Goal: Task Accomplishment & Management: Use online tool/utility

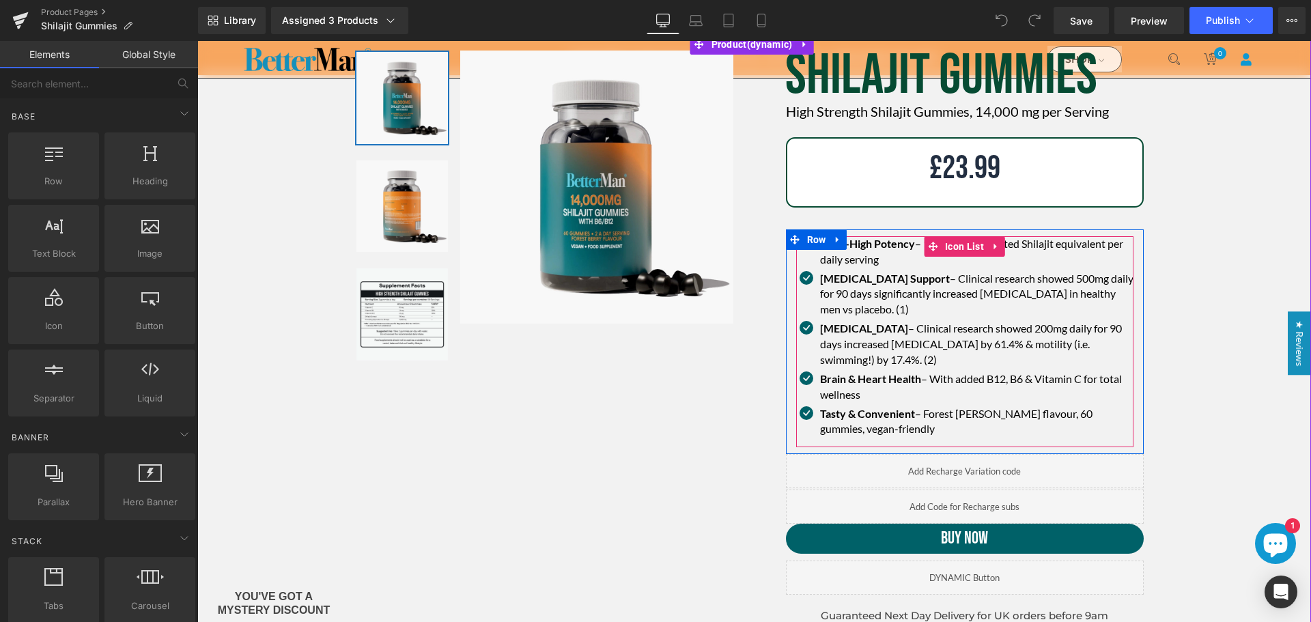
scroll to position [137, 0]
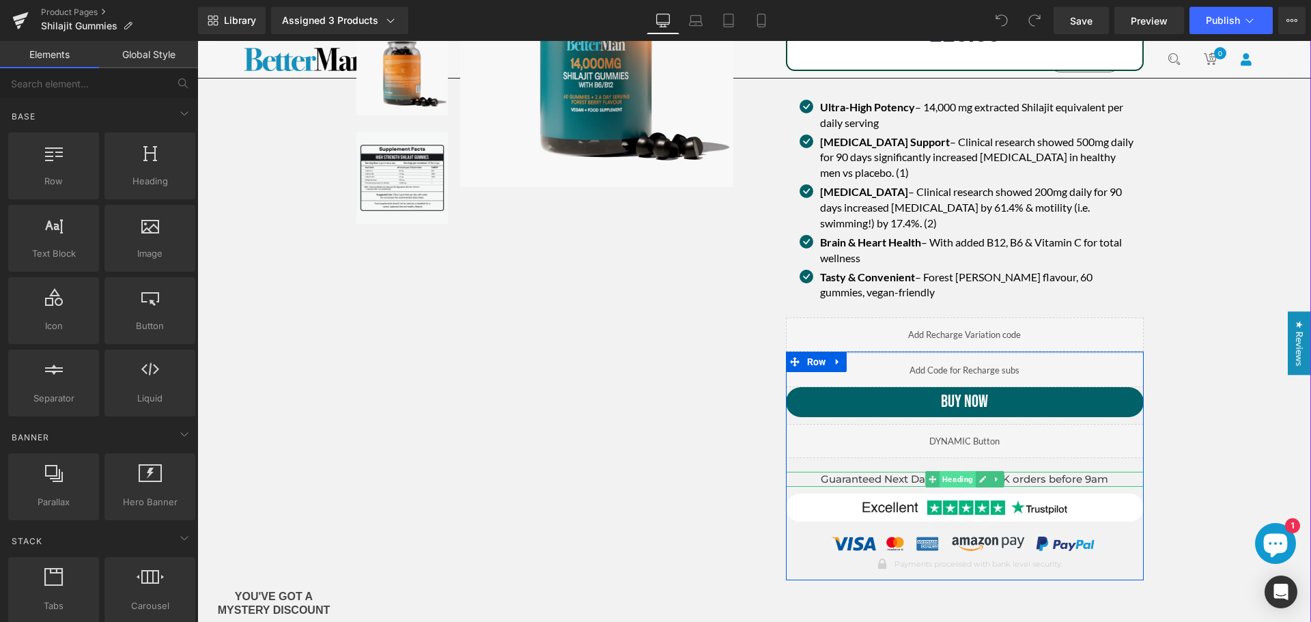
click at [955, 478] on span "Heading" at bounding box center [958, 479] width 36 height 16
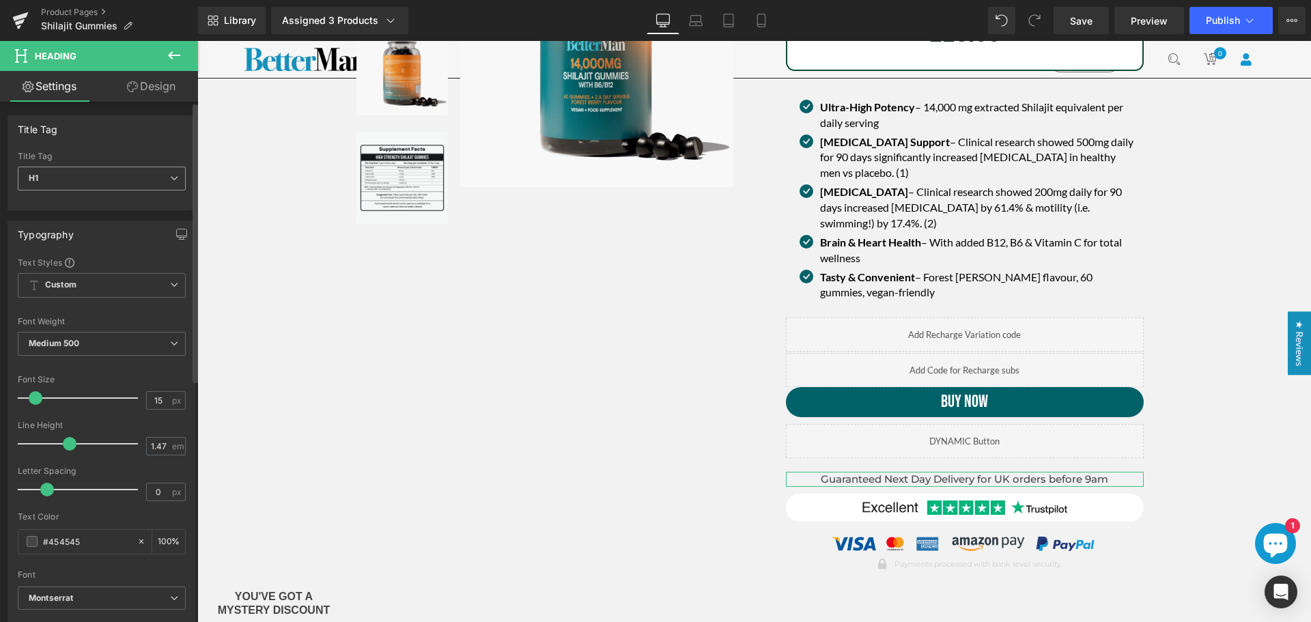
click at [94, 180] on span "H1" at bounding box center [102, 179] width 168 height 24
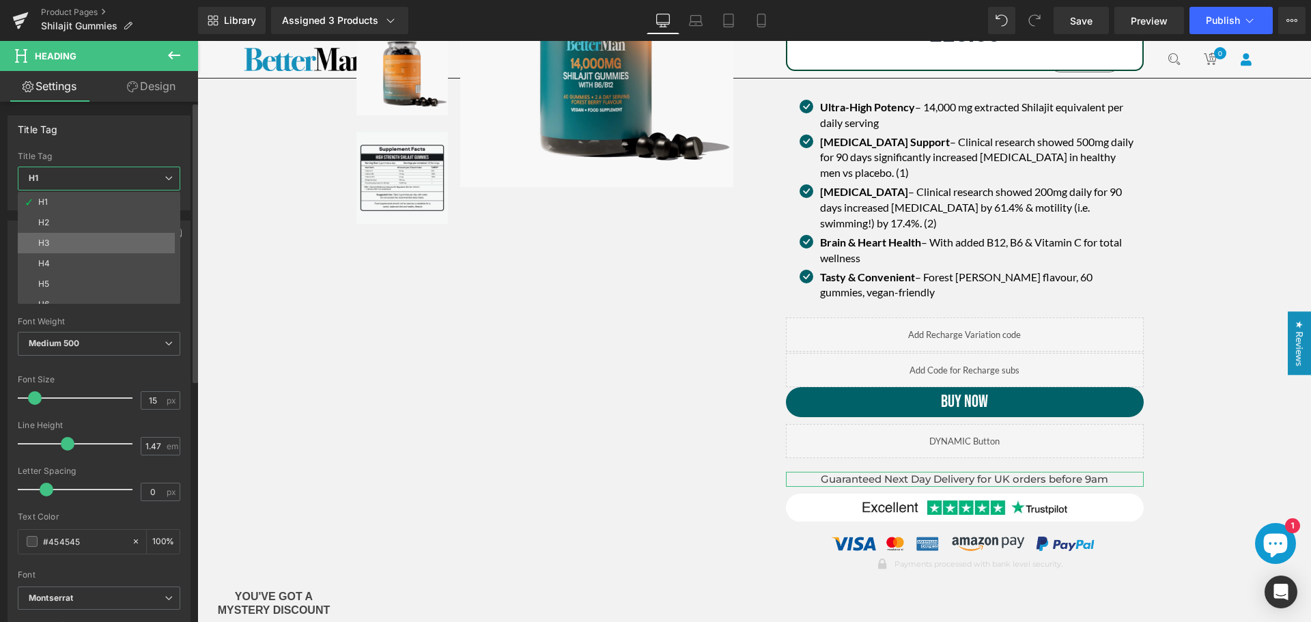
click at [70, 236] on li "H3" at bounding box center [102, 243] width 169 height 20
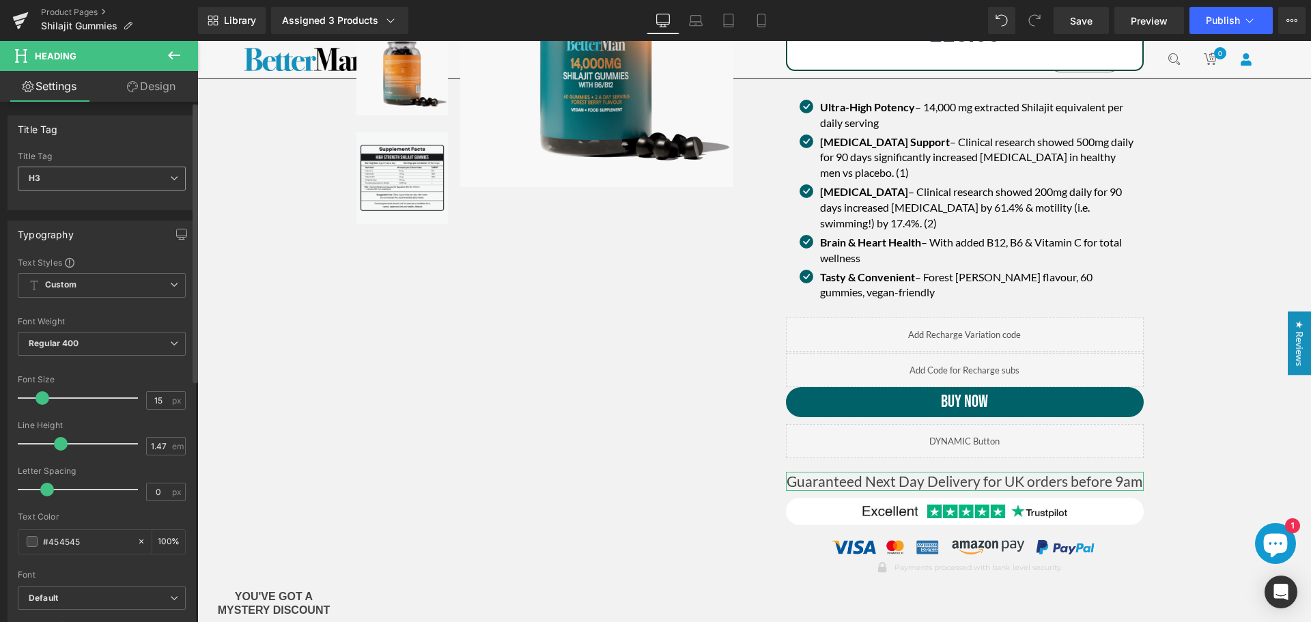
click at [135, 182] on span "H3" at bounding box center [102, 179] width 168 height 24
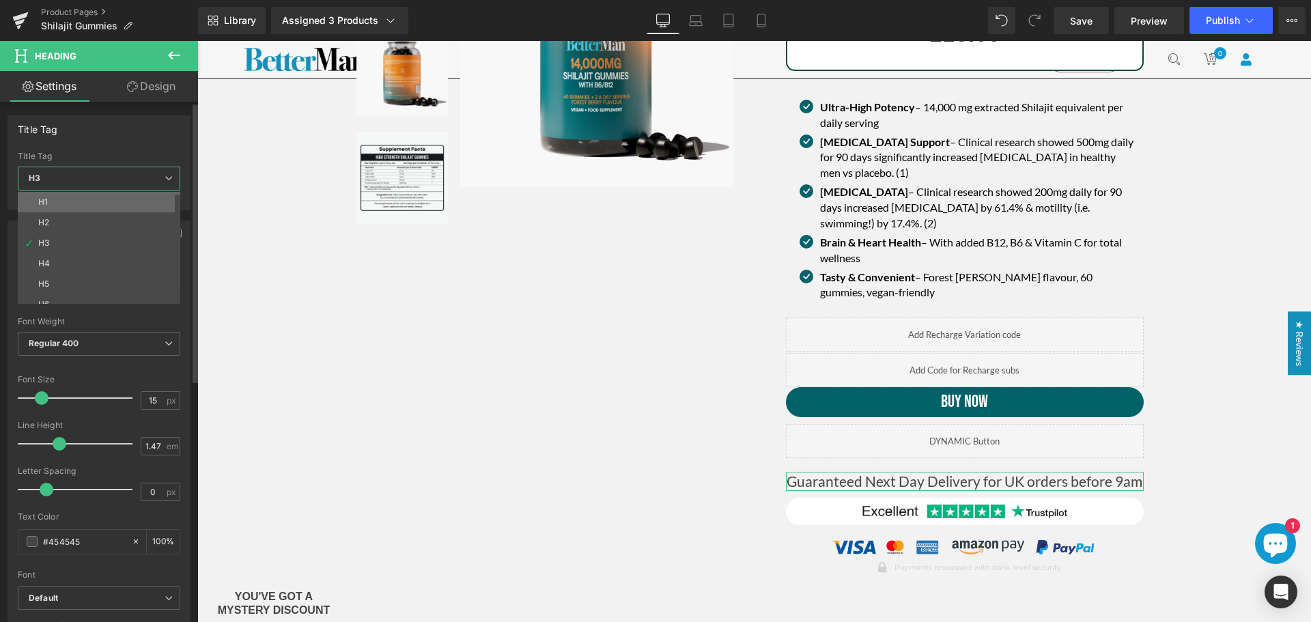
click at [107, 208] on li "H1" at bounding box center [102, 202] width 169 height 20
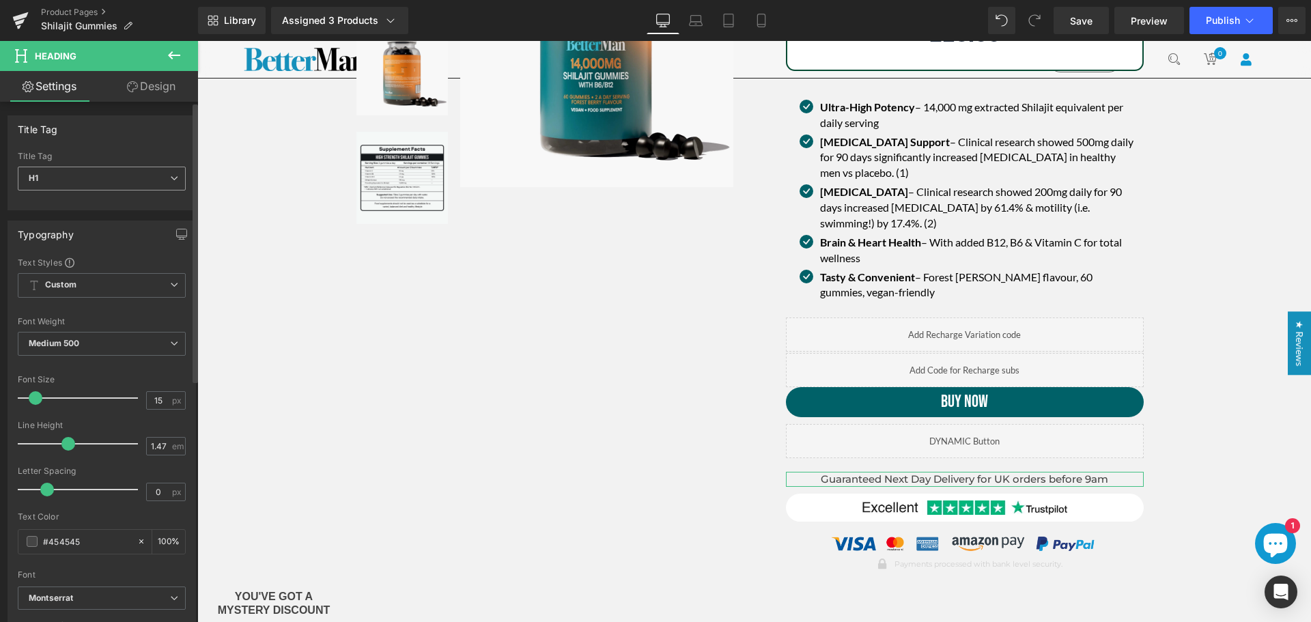
click at [115, 178] on span "H1" at bounding box center [102, 179] width 168 height 24
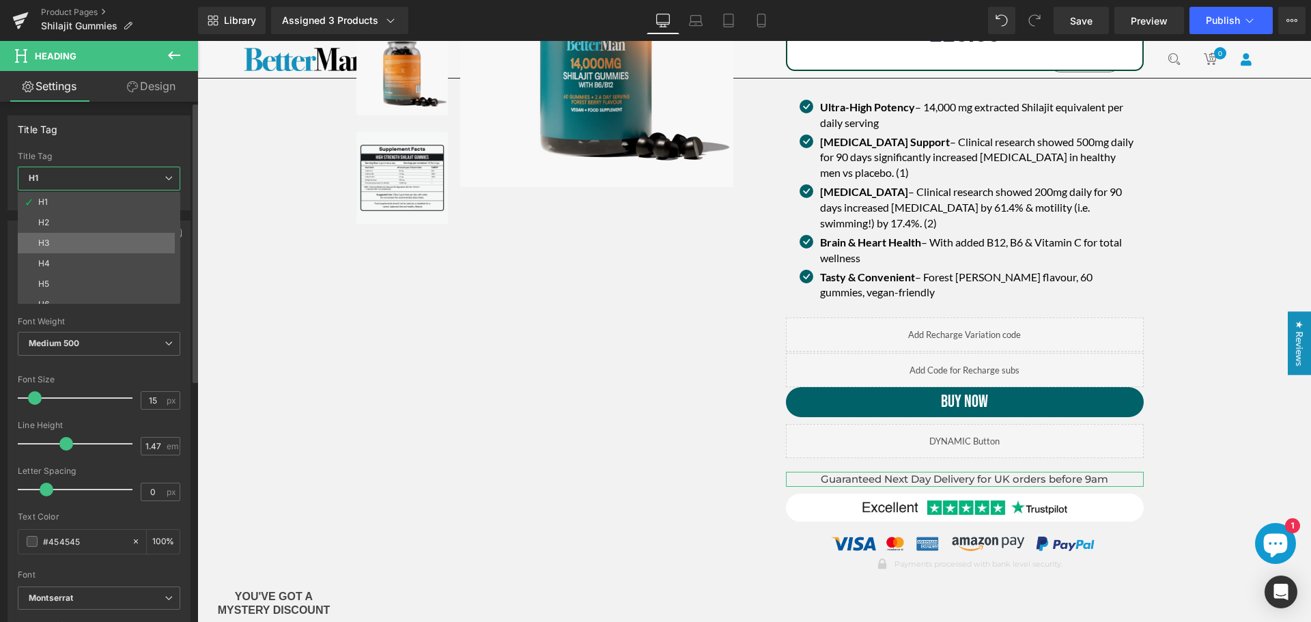
click at [94, 236] on li "H3" at bounding box center [102, 243] width 169 height 20
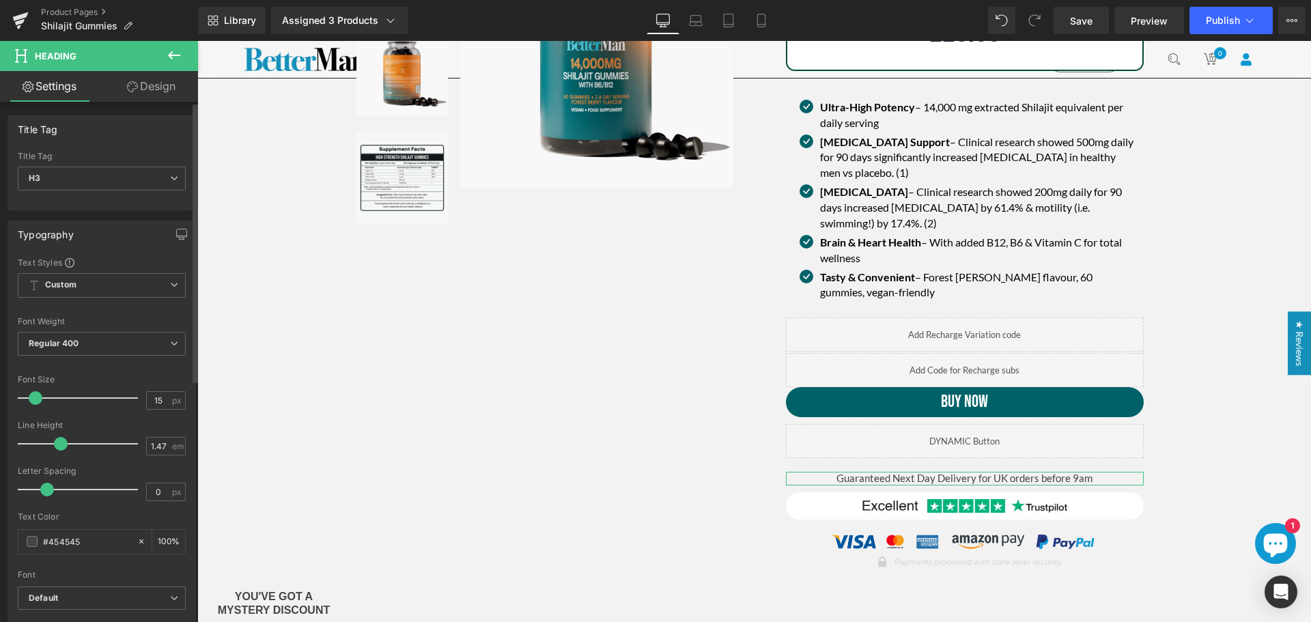
drag, startPoint x: 40, startPoint y: 402, endPoint x: 32, endPoint y: 404, distance: 7.8
click at [33, 406] on div at bounding box center [81, 397] width 113 height 27
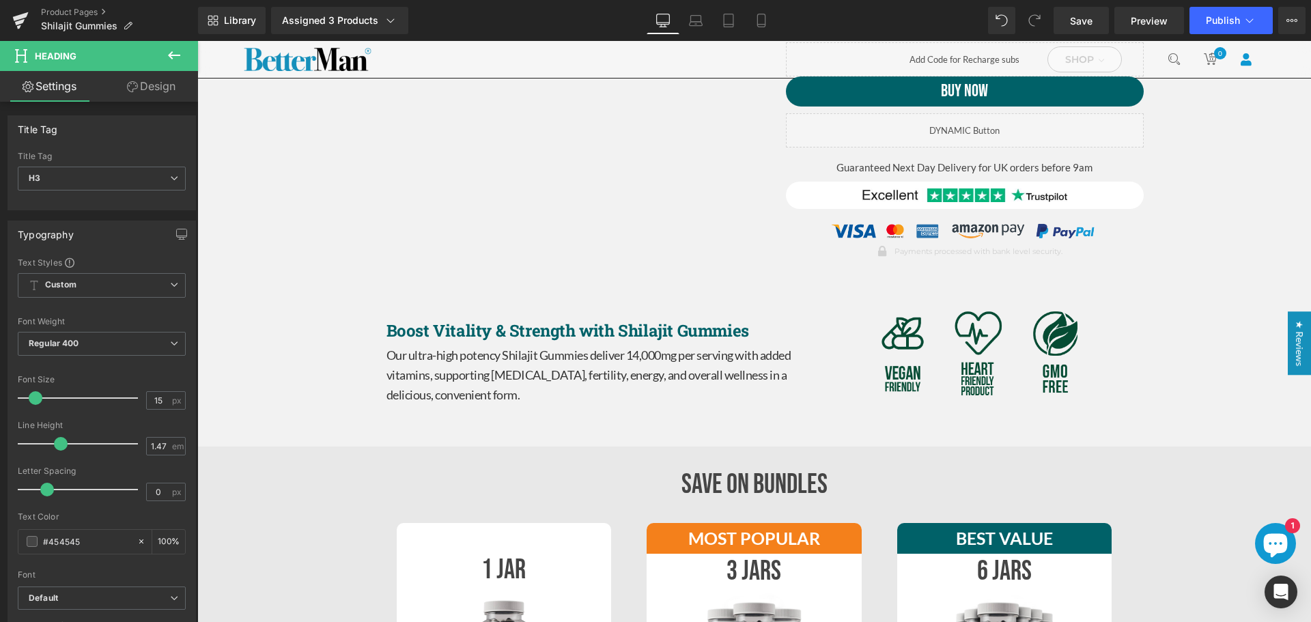
scroll to position [410, 0]
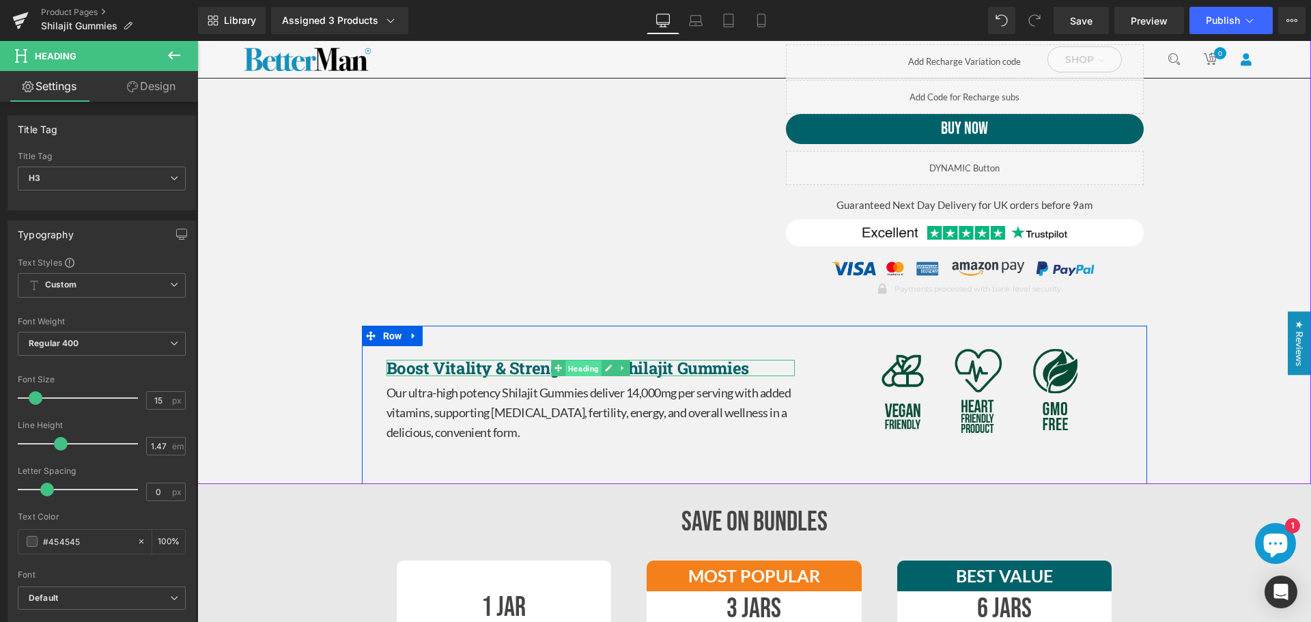
click at [581, 368] on span "Heading" at bounding box center [583, 369] width 36 height 16
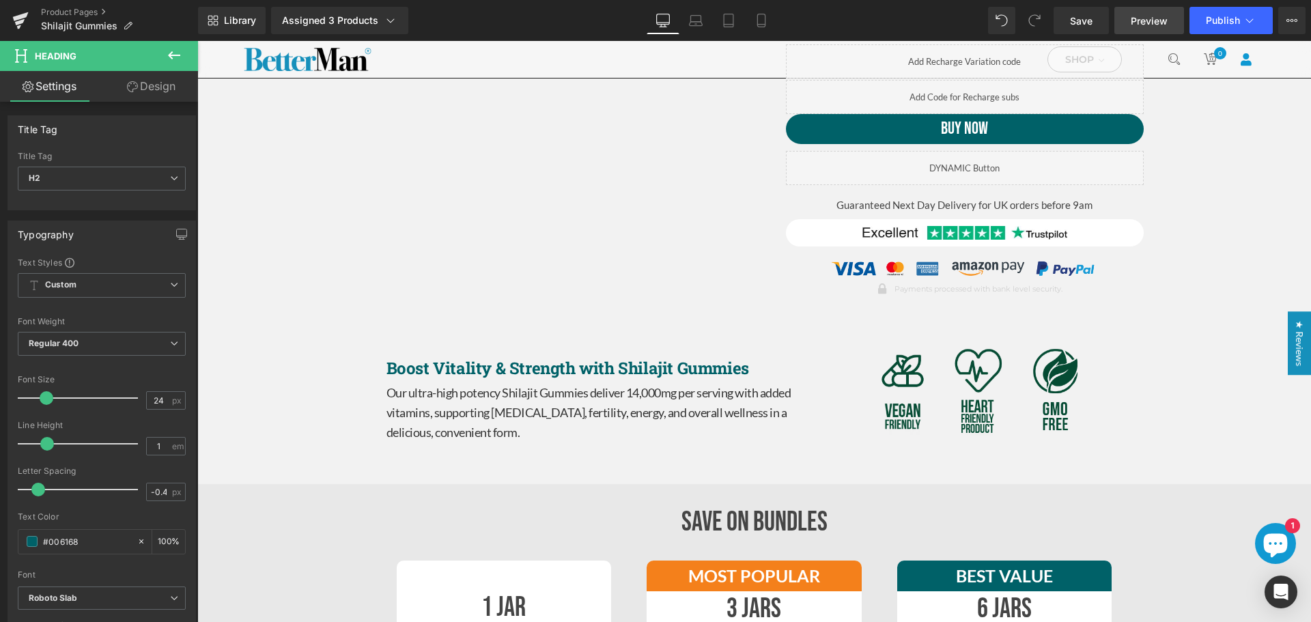
click at [1149, 20] on span "Preview" at bounding box center [1149, 21] width 37 height 14
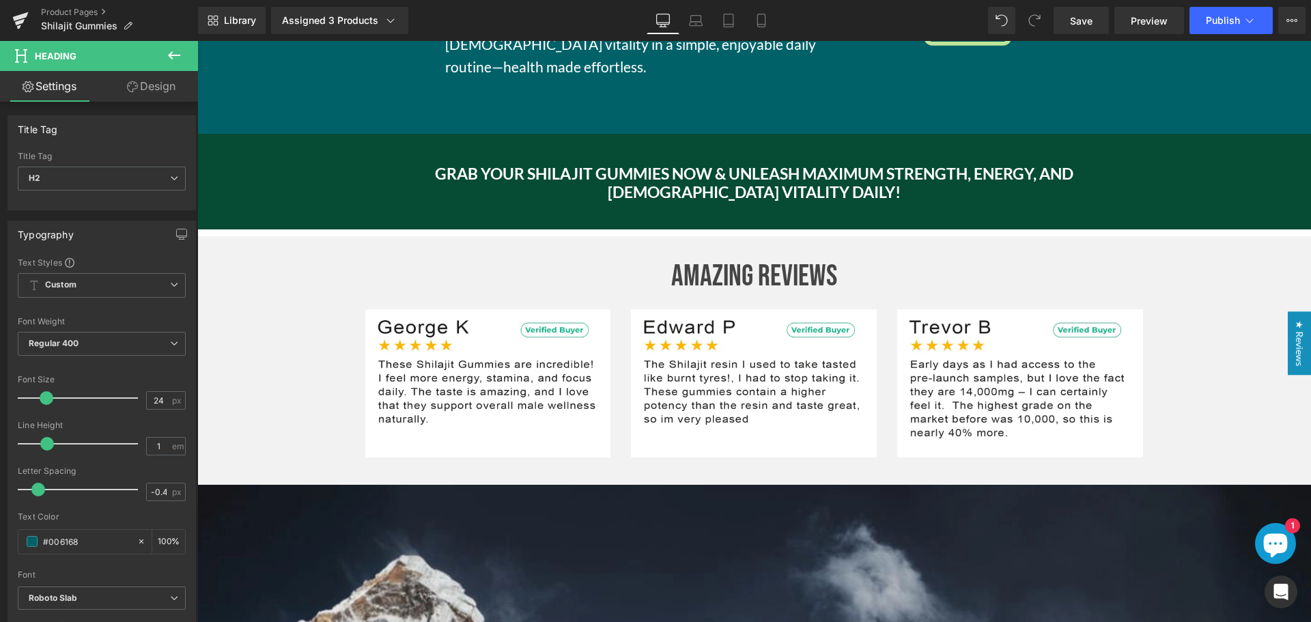
scroll to position [1980, 0]
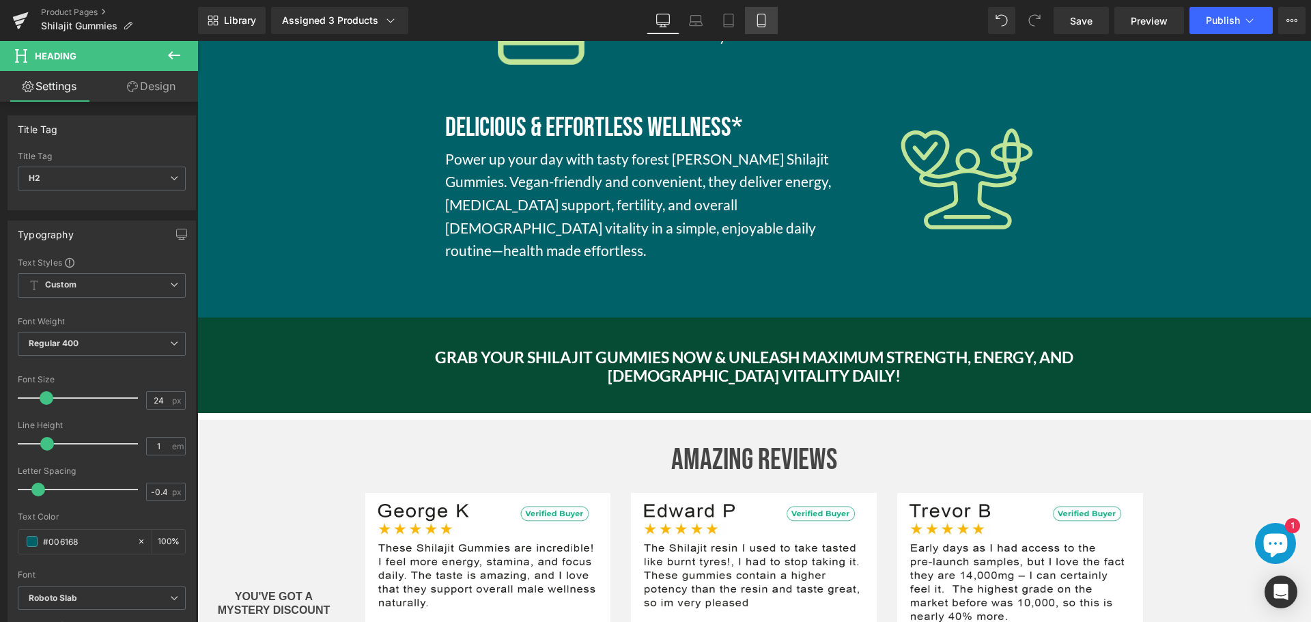
click at [768, 18] on icon at bounding box center [762, 21] width 14 height 14
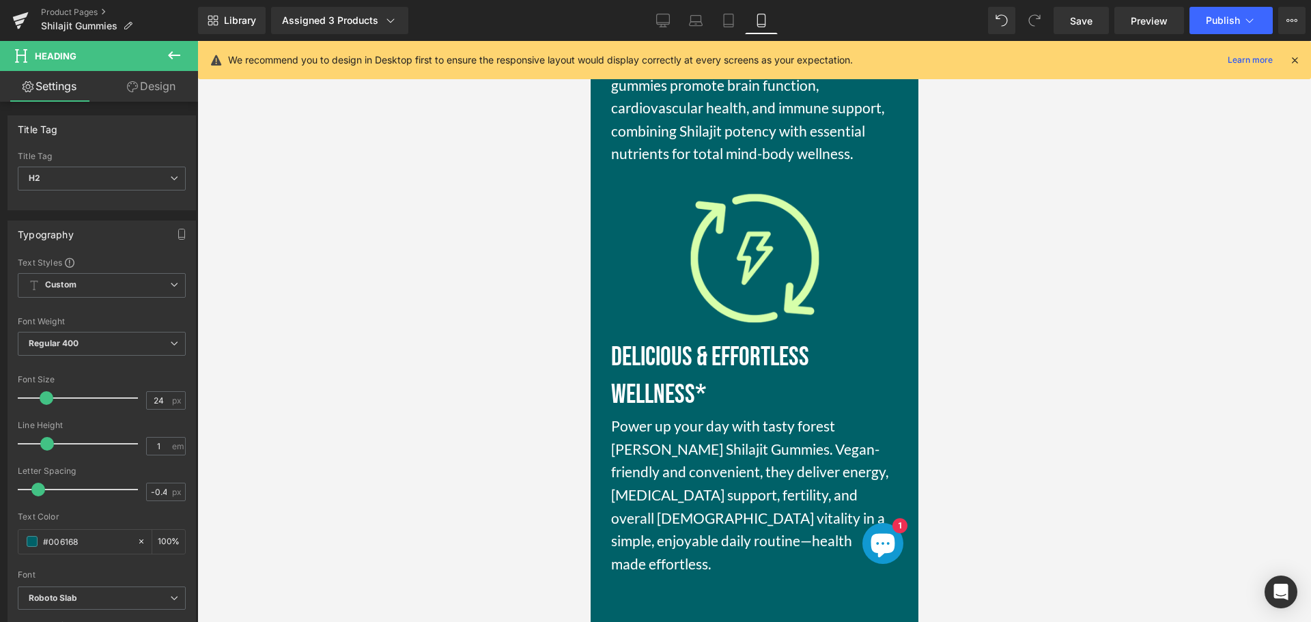
scroll to position [4517, 0]
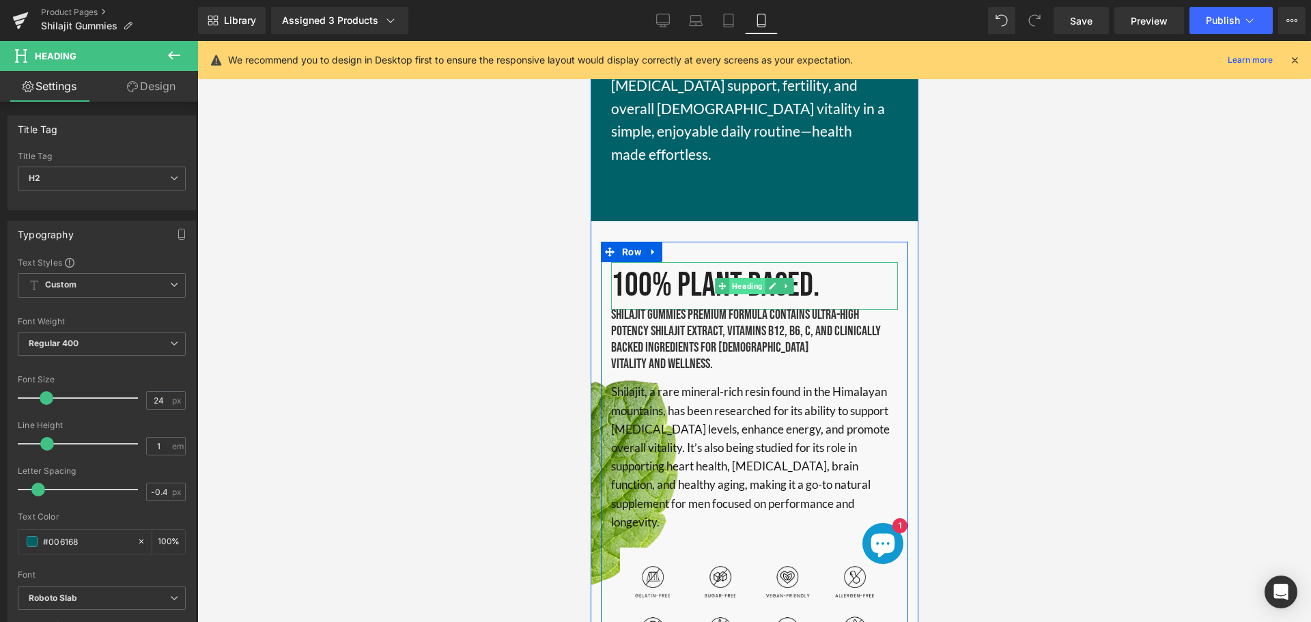
click at [739, 278] on span "Heading" at bounding box center [747, 286] width 36 height 16
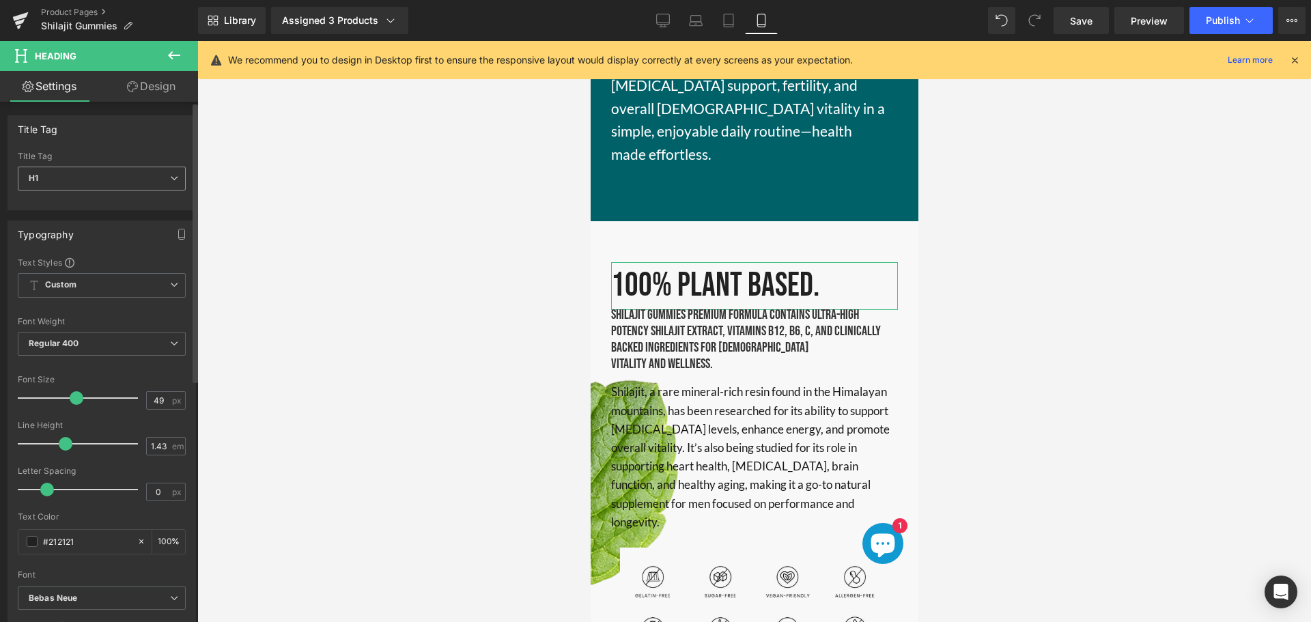
click at [163, 186] on span "H1" at bounding box center [102, 179] width 168 height 24
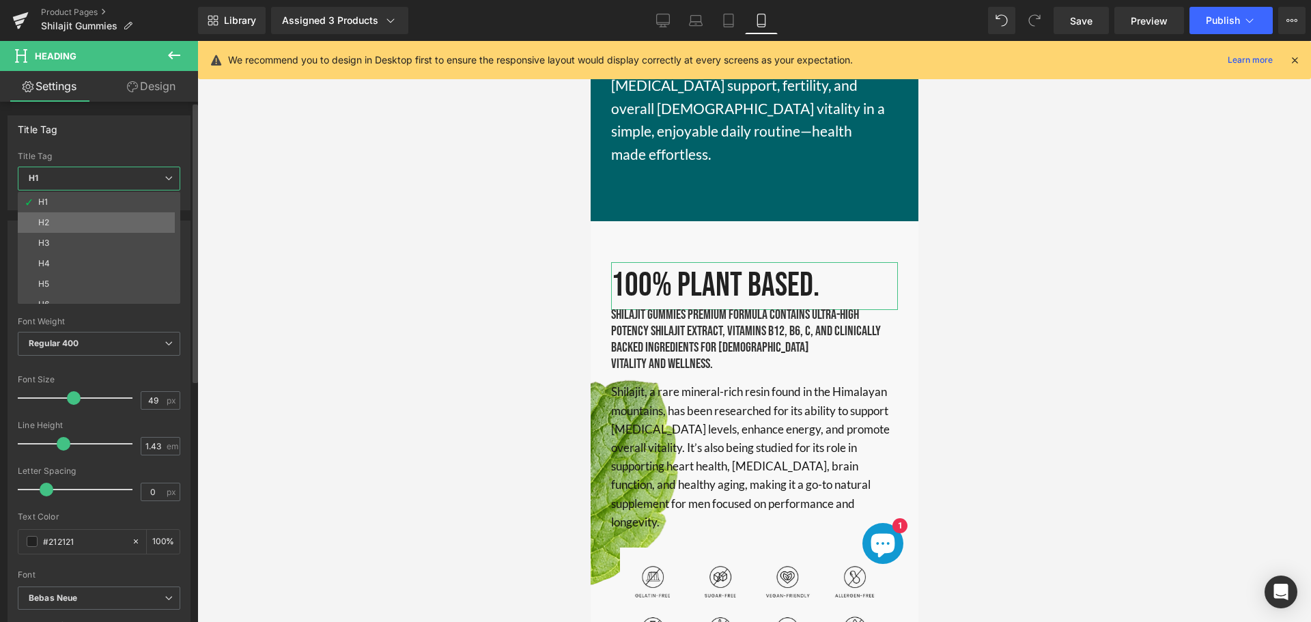
click at [103, 224] on li "H2" at bounding box center [102, 222] width 169 height 20
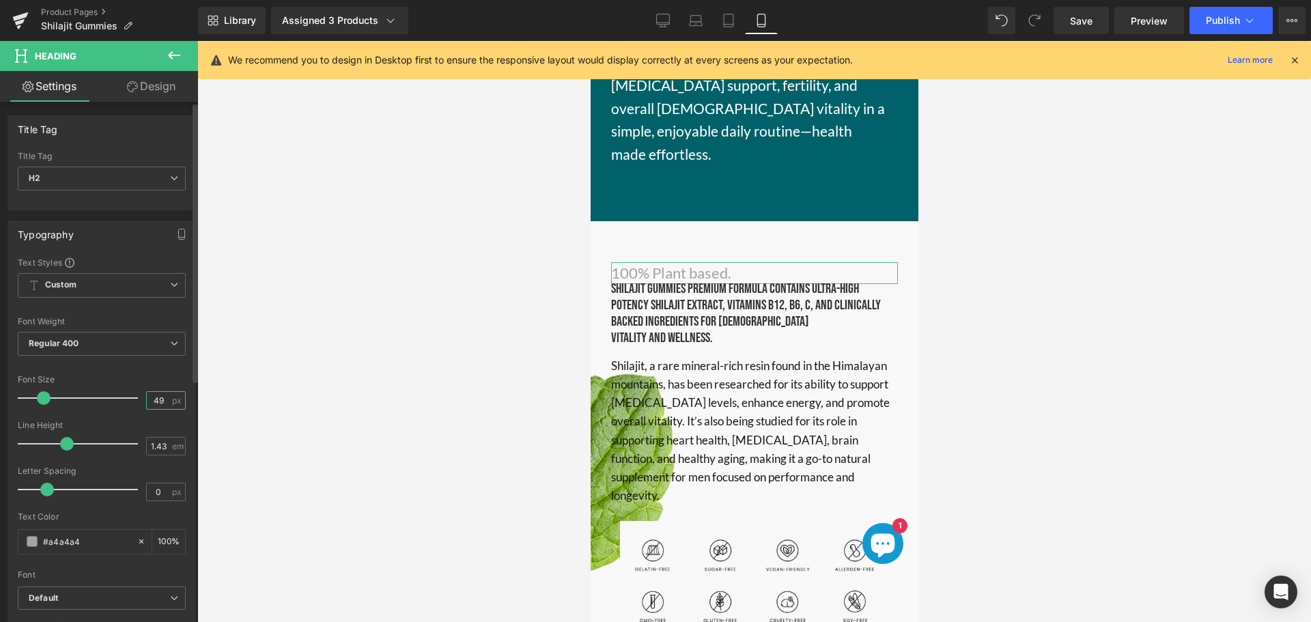
click at [153, 403] on input "49" at bounding box center [159, 400] width 24 height 17
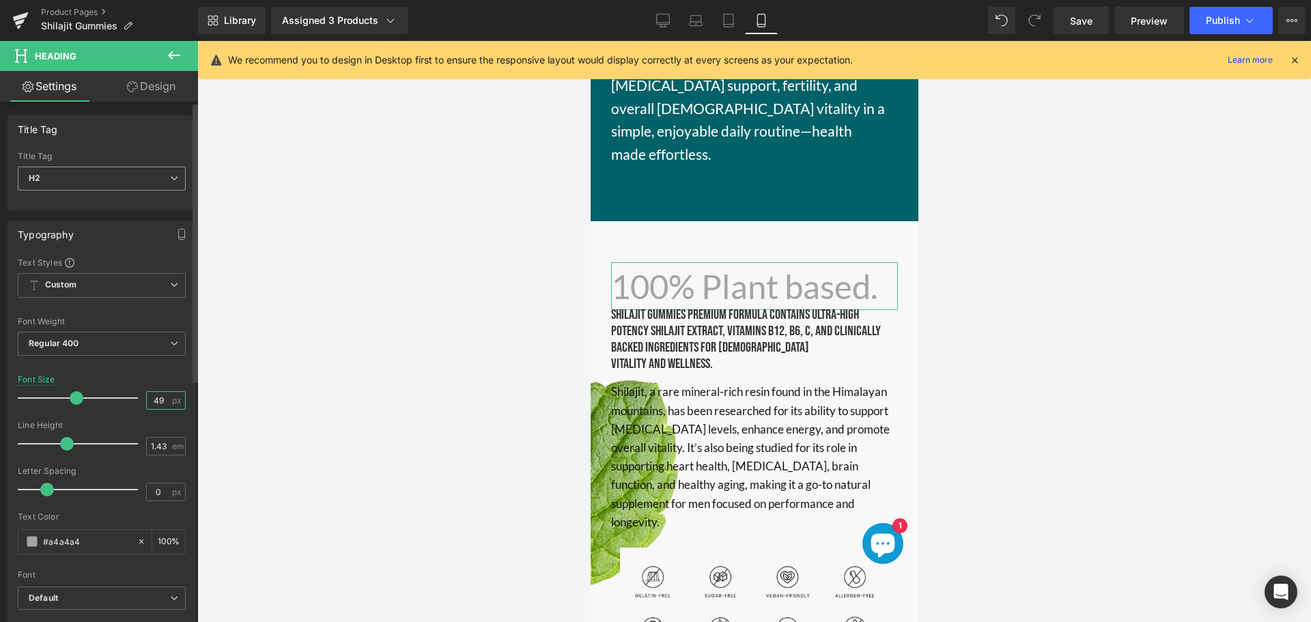
type input "49"
click at [94, 180] on span "H2" at bounding box center [102, 179] width 168 height 24
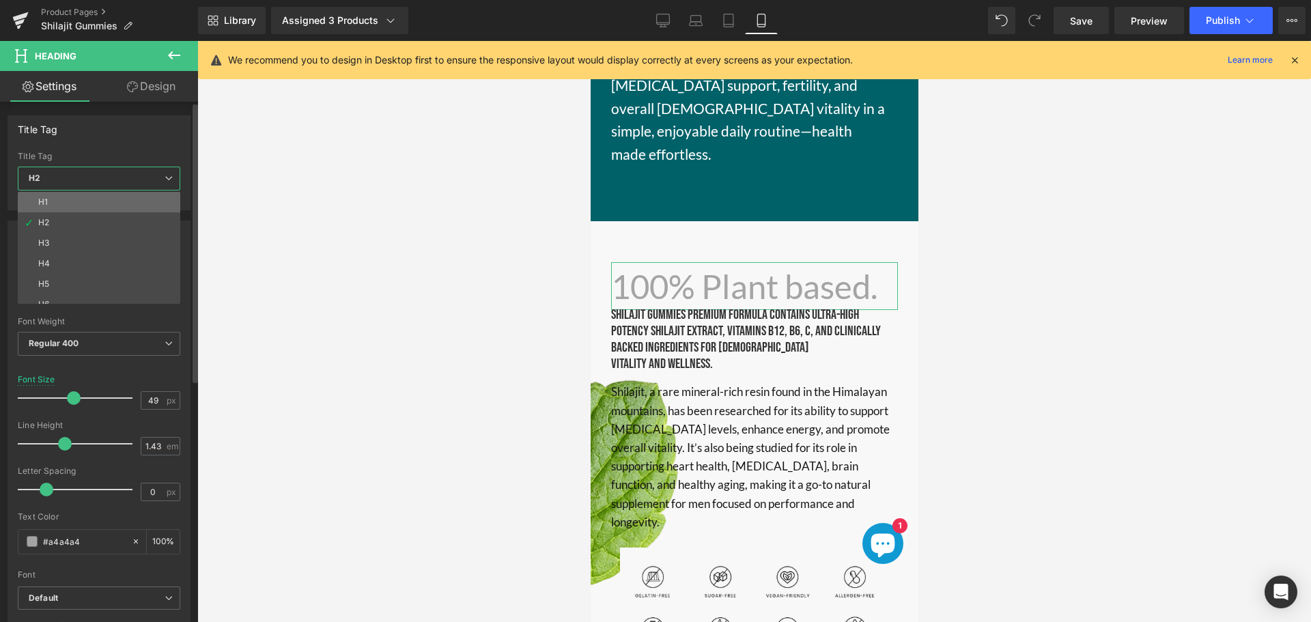
click at [74, 202] on li "H1" at bounding box center [102, 202] width 169 height 20
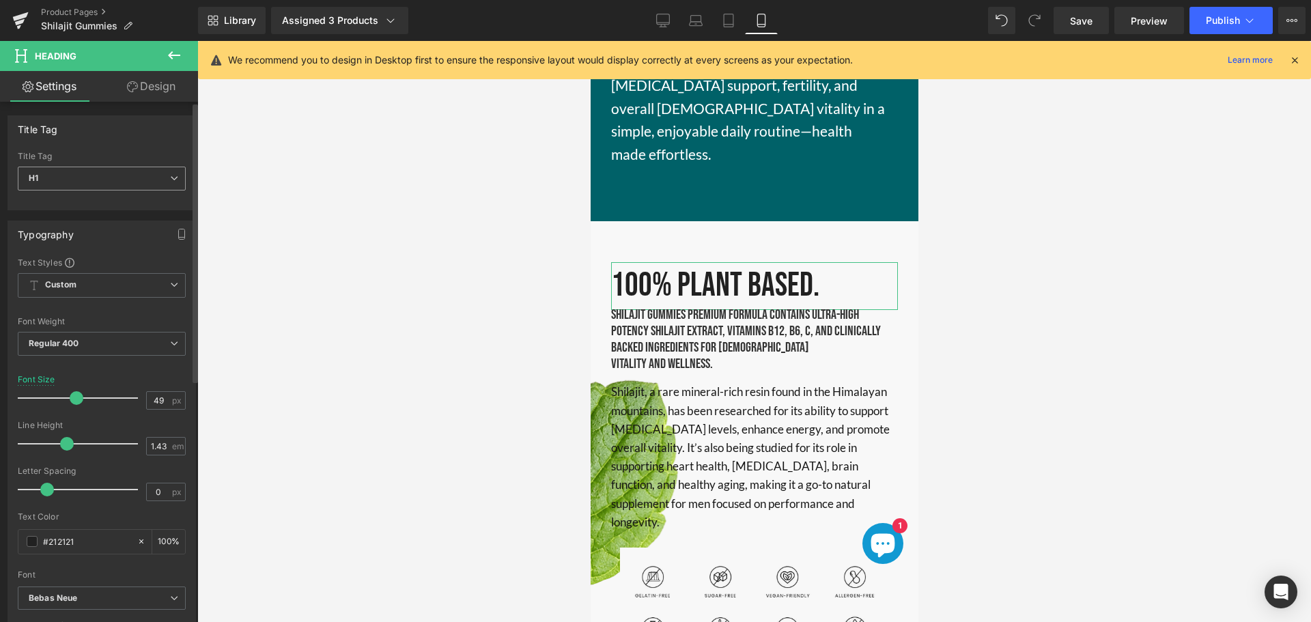
click at [113, 184] on span "H1" at bounding box center [102, 179] width 168 height 24
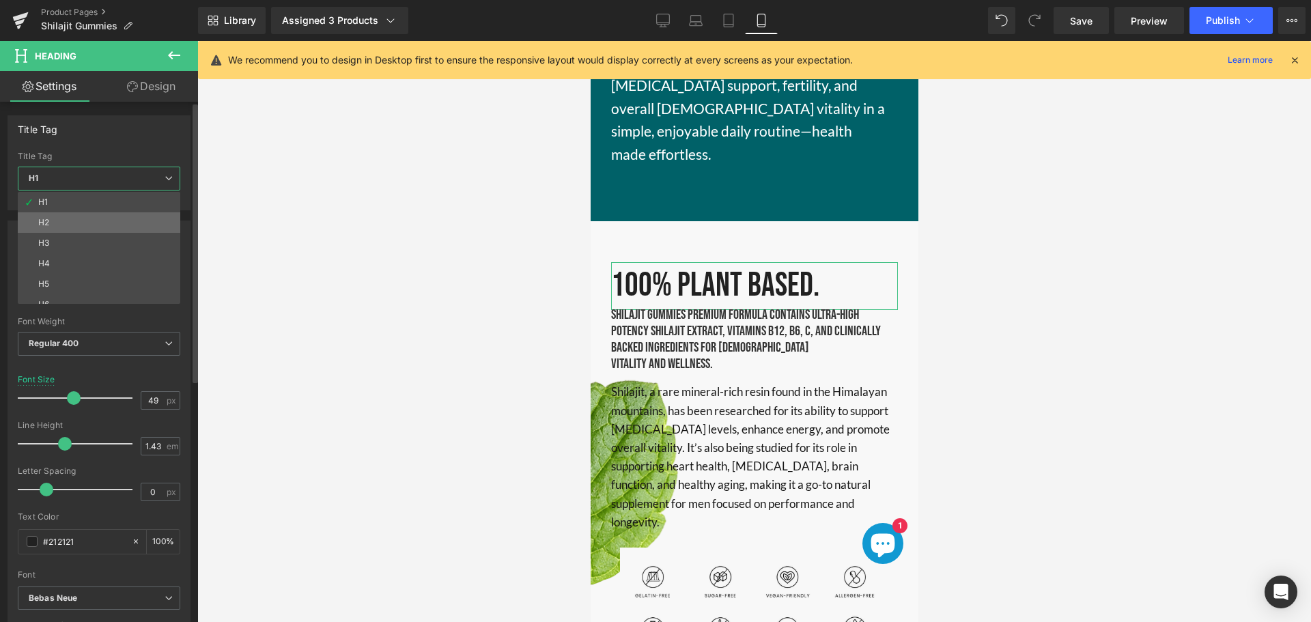
click at [98, 225] on li "H2" at bounding box center [102, 222] width 169 height 20
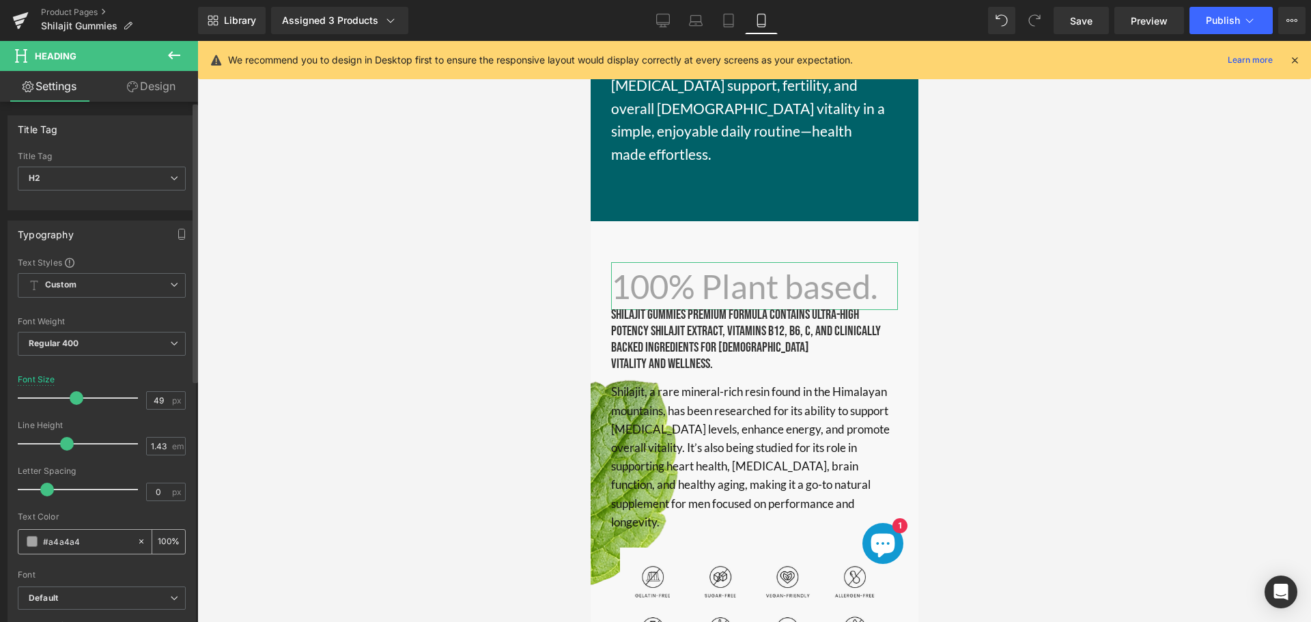
click at [57, 536] on input "#212121" at bounding box center [86, 541] width 87 height 15
type input "#212121"
click at [70, 179] on span "H2" at bounding box center [102, 179] width 168 height 24
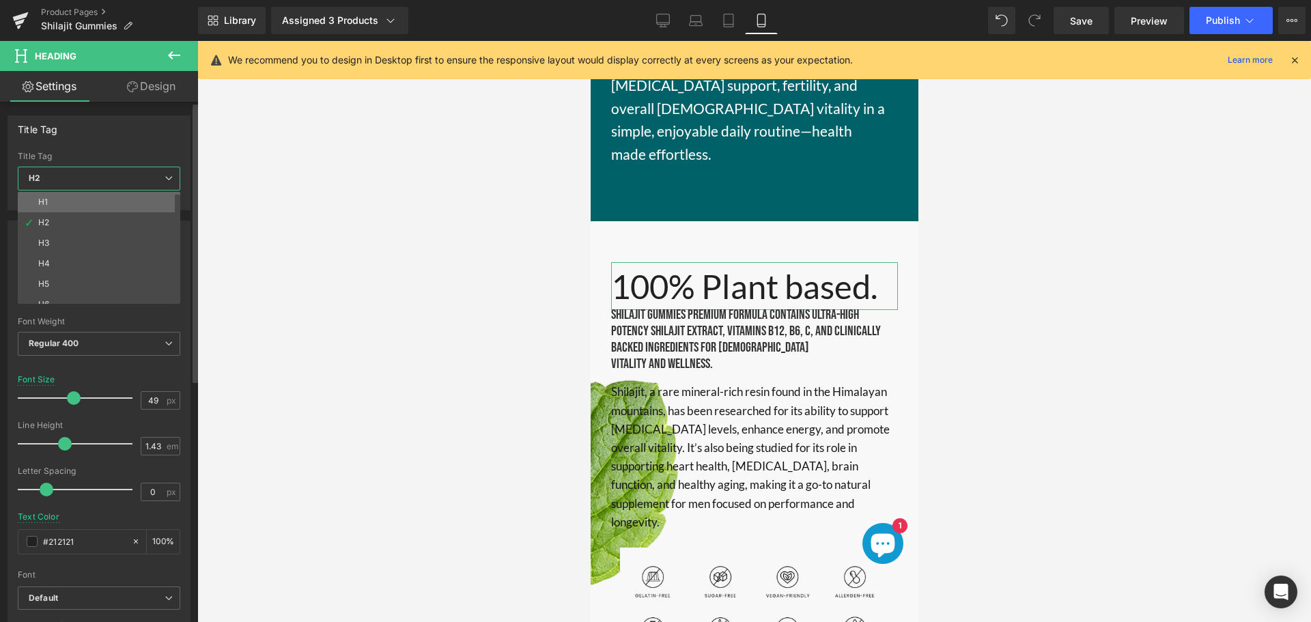
click at [71, 207] on li "H1" at bounding box center [102, 202] width 169 height 20
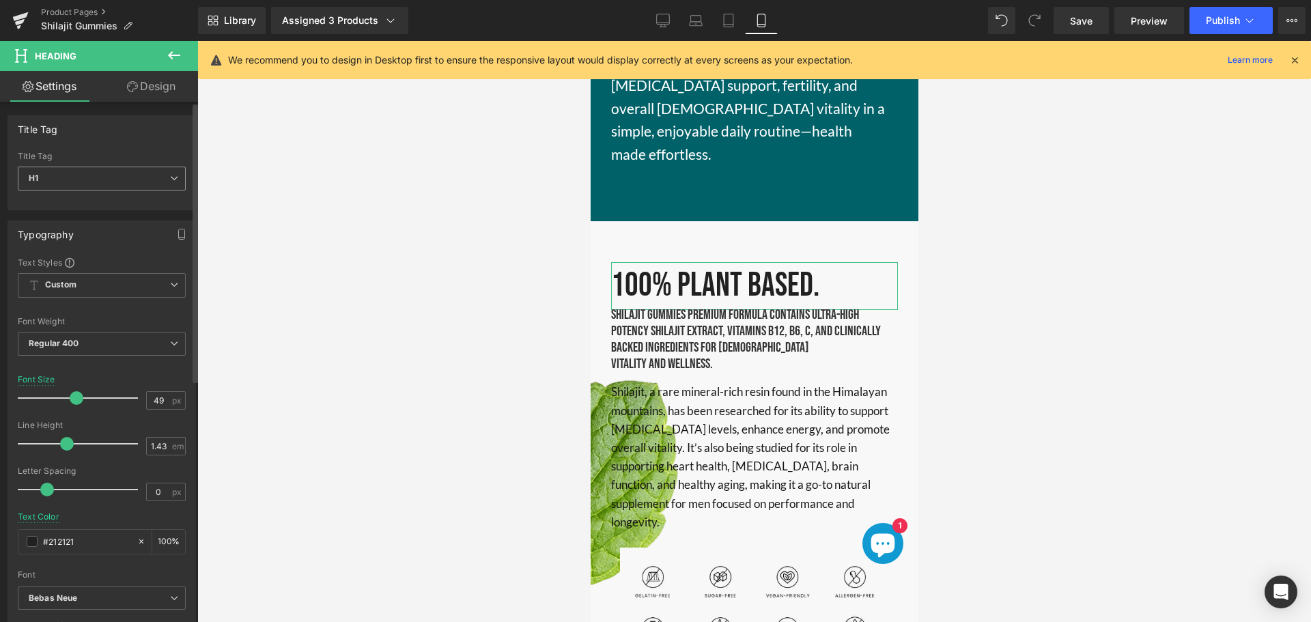
click at [94, 175] on span "H1" at bounding box center [102, 179] width 168 height 24
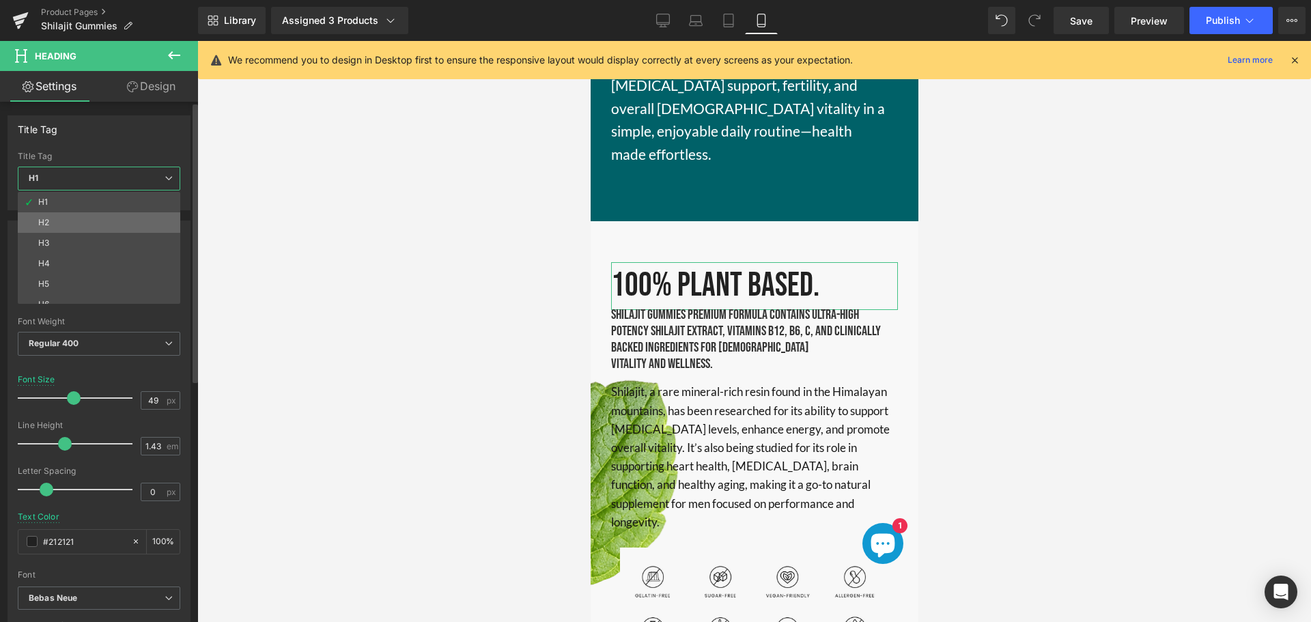
click at [69, 214] on li "H2" at bounding box center [102, 222] width 169 height 20
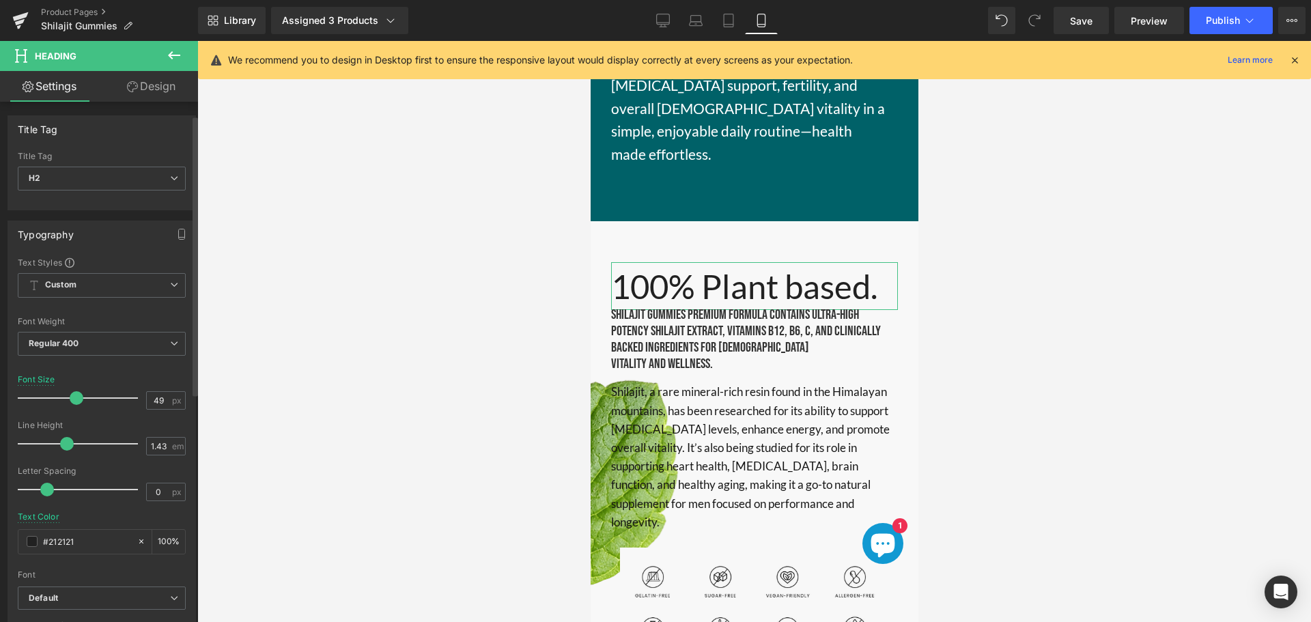
scroll to position [68, 0]
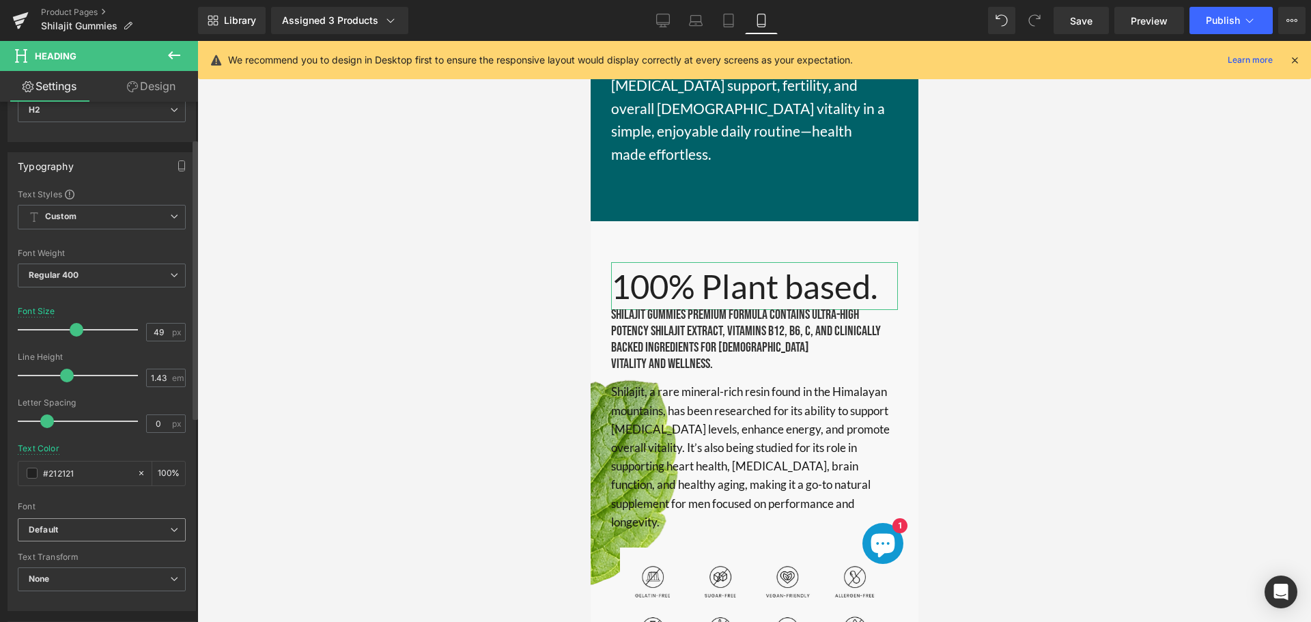
click at [59, 533] on b "Default" at bounding box center [99, 530] width 141 height 12
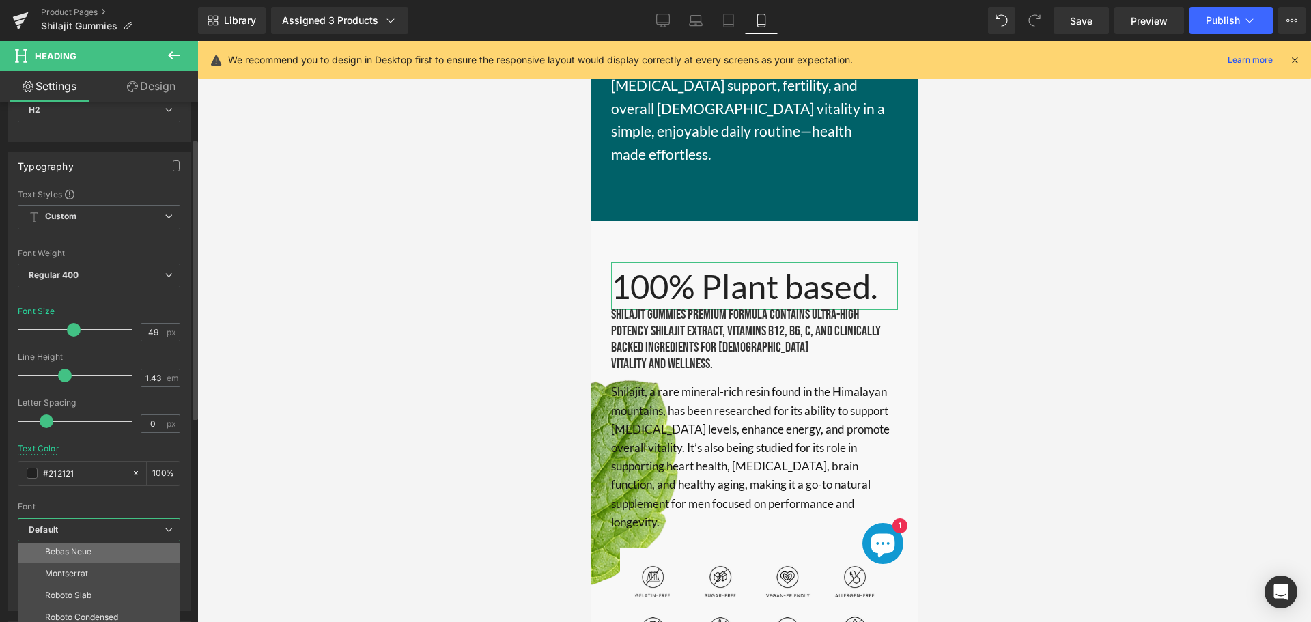
click at [78, 558] on li "Bebas Neue" at bounding box center [102, 552] width 169 height 22
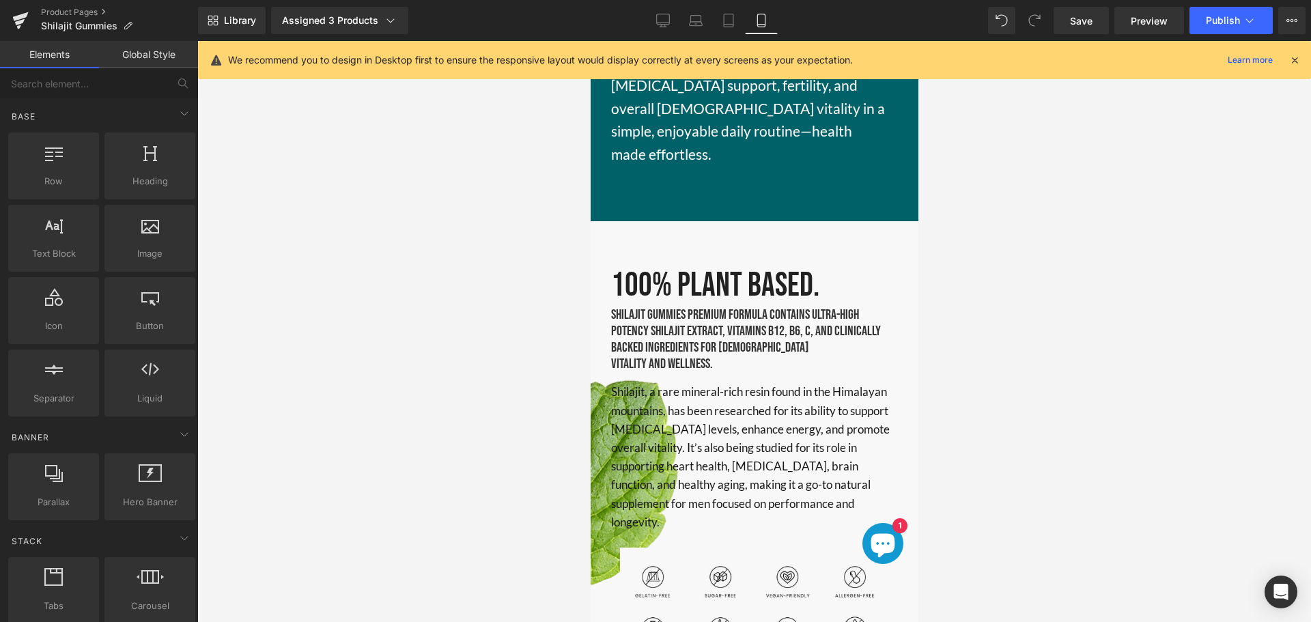
click at [392, 391] on div at bounding box center [754, 331] width 1114 height 581
click at [1228, 22] on span "Publish" at bounding box center [1223, 20] width 34 height 11
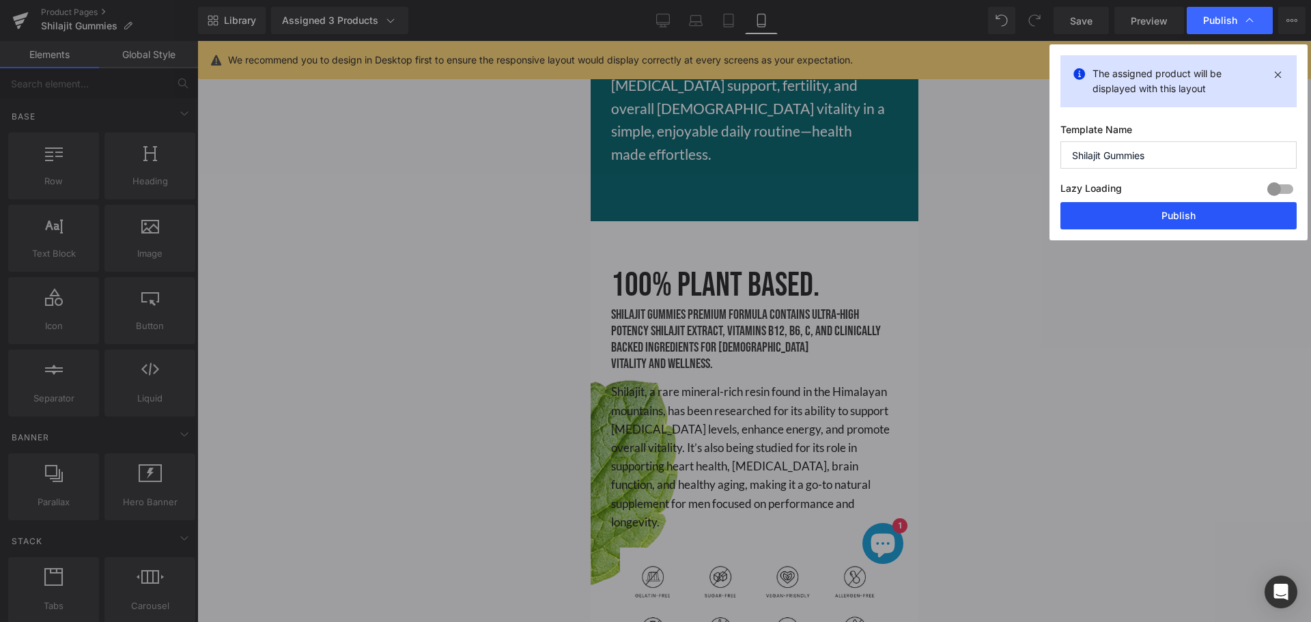
click at [1173, 225] on button "Publish" at bounding box center [1179, 215] width 236 height 27
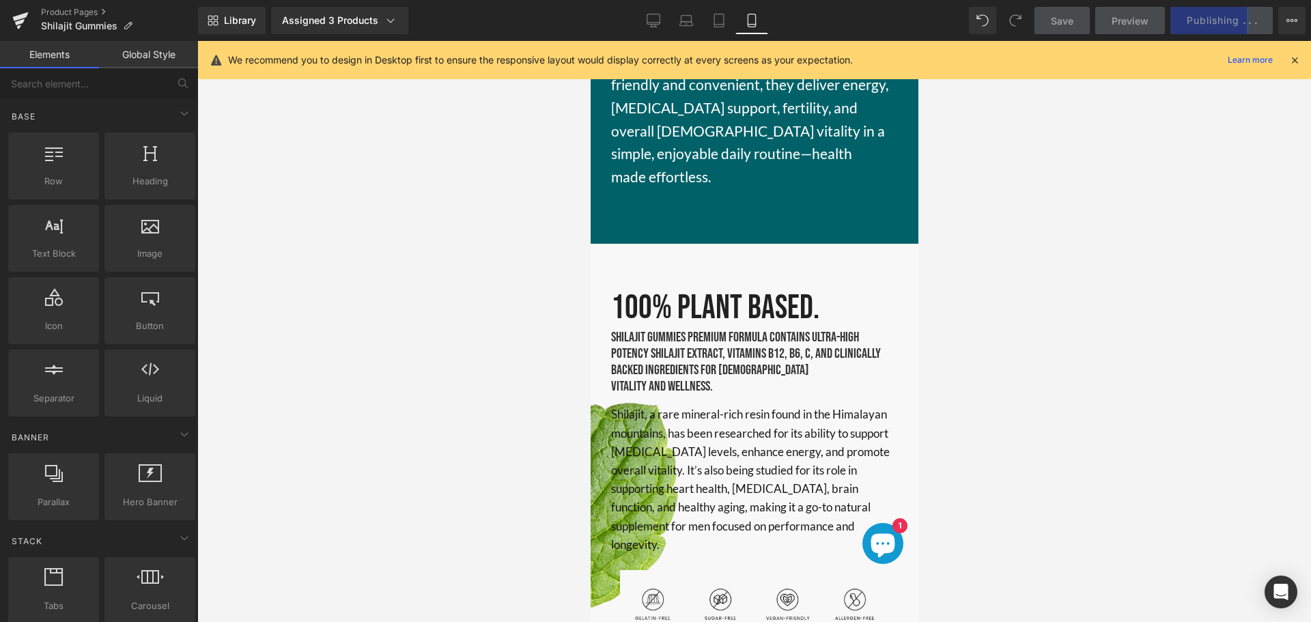
scroll to position [4448, 0]
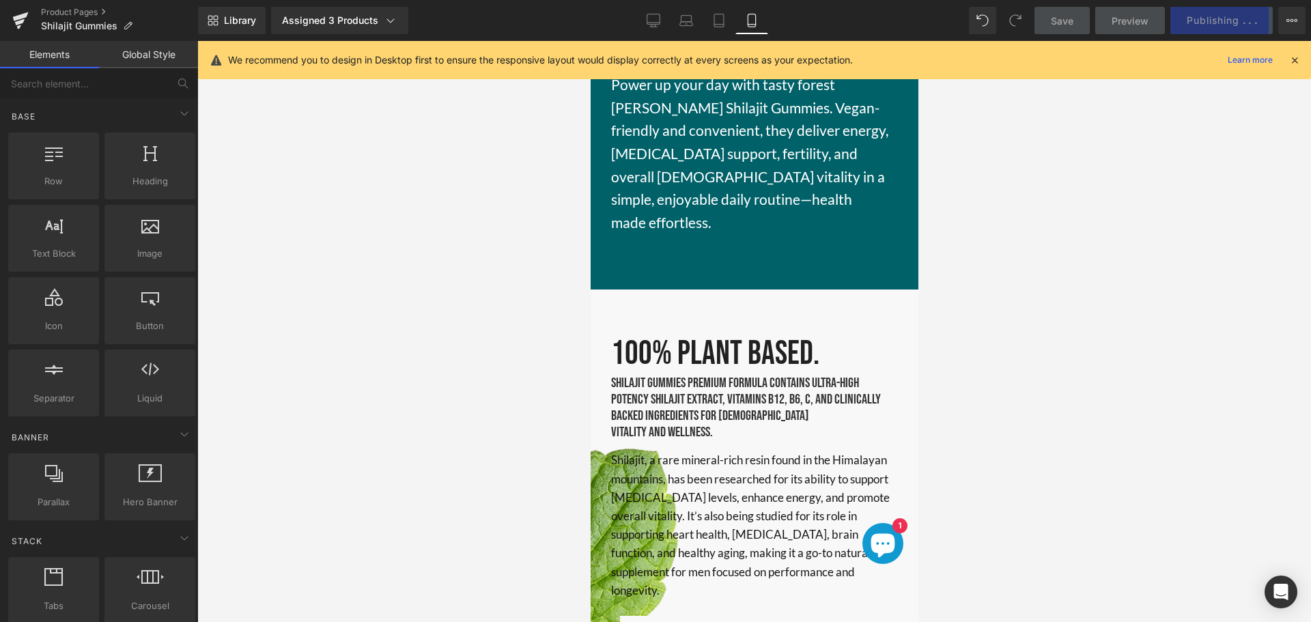
click at [1082, 293] on div at bounding box center [754, 331] width 1114 height 581
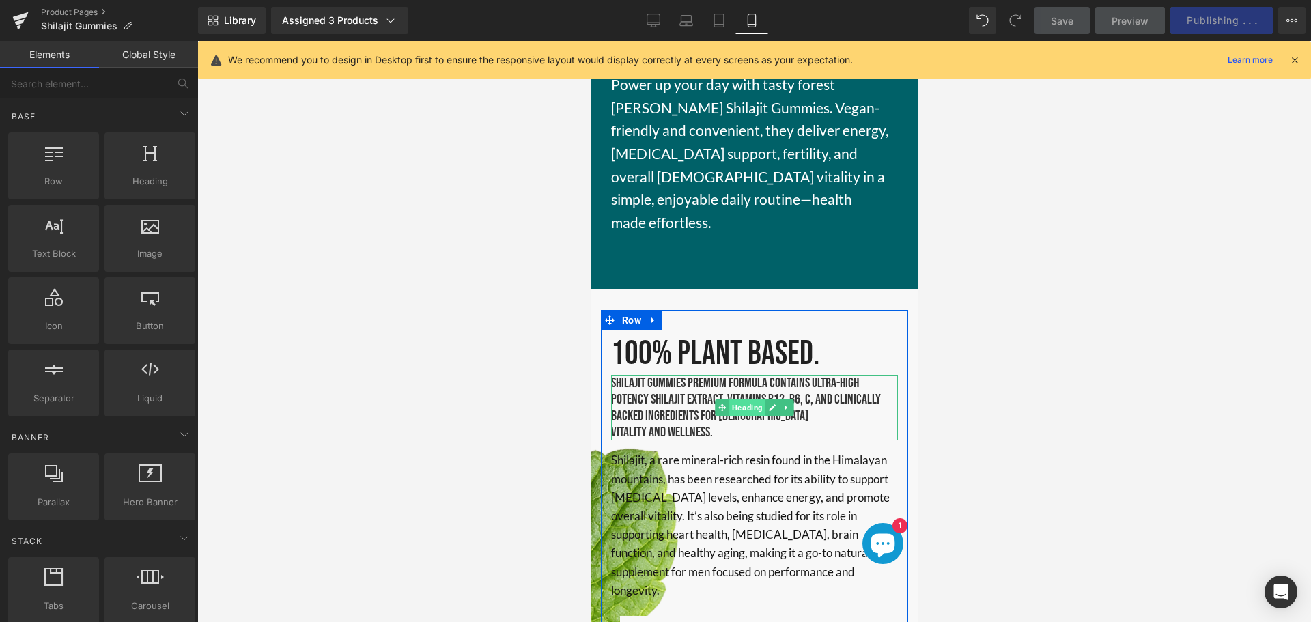
click at [738, 400] on span "Heading" at bounding box center [747, 408] width 36 height 16
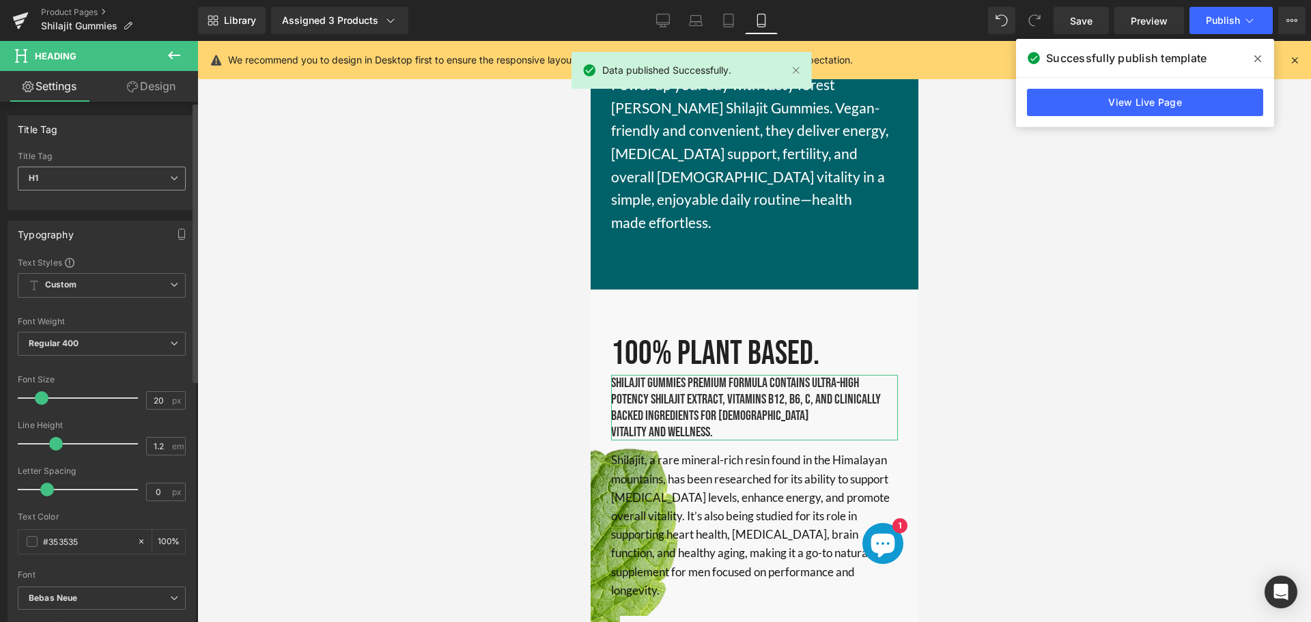
click at [134, 182] on span "H1" at bounding box center [102, 179] width 168 height 24
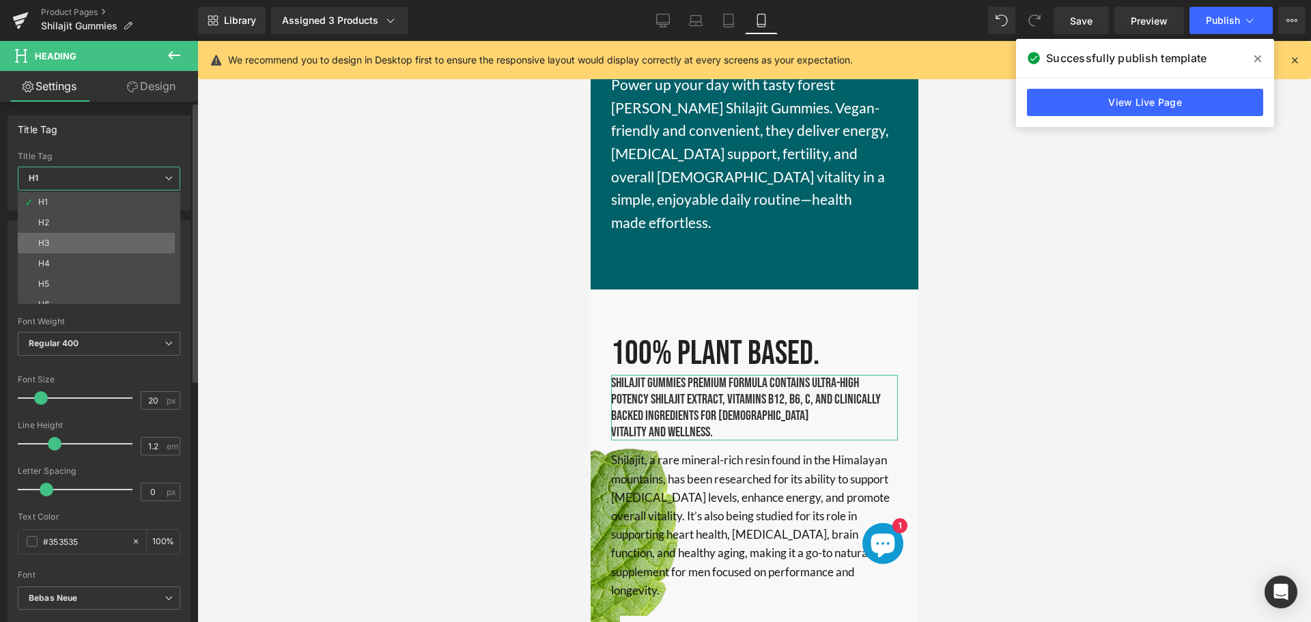
click at [82, 247] on li "H3" at bounding box center [102, 243] width 169 height 20
click at [82, 247] on div "Typography" at bounding box center [99, 234] width 182 height 26
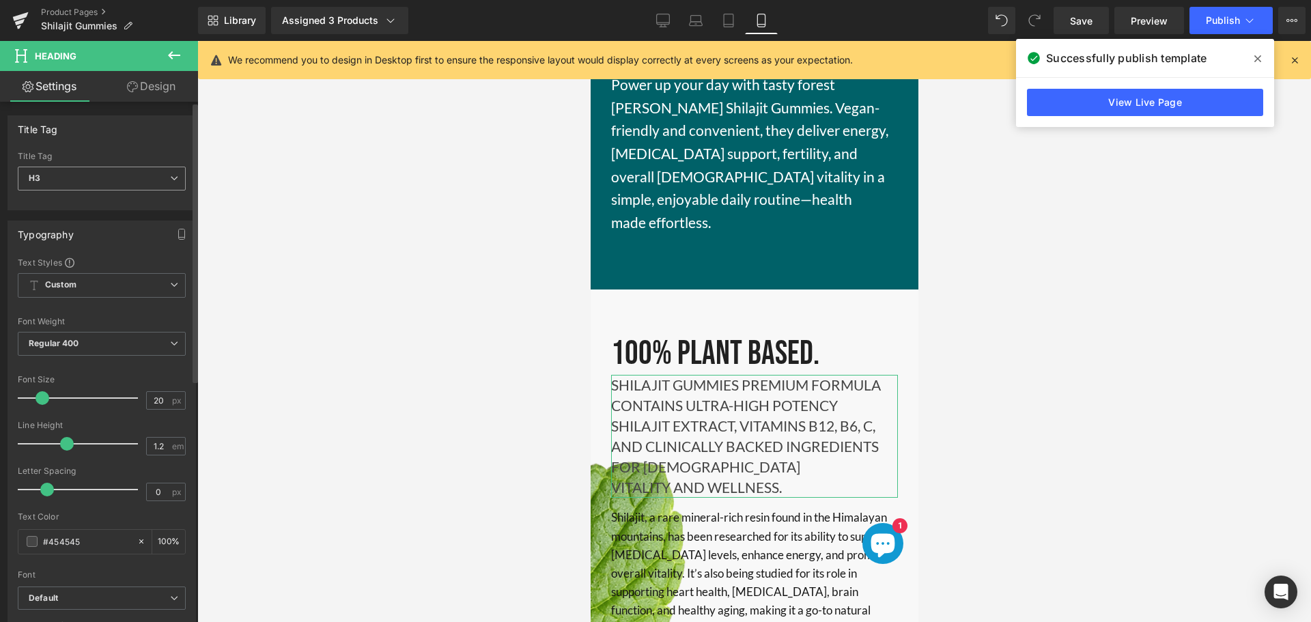
click at [127, 182] on span "H3" at bounding box center [102, 179] width 168 height 24
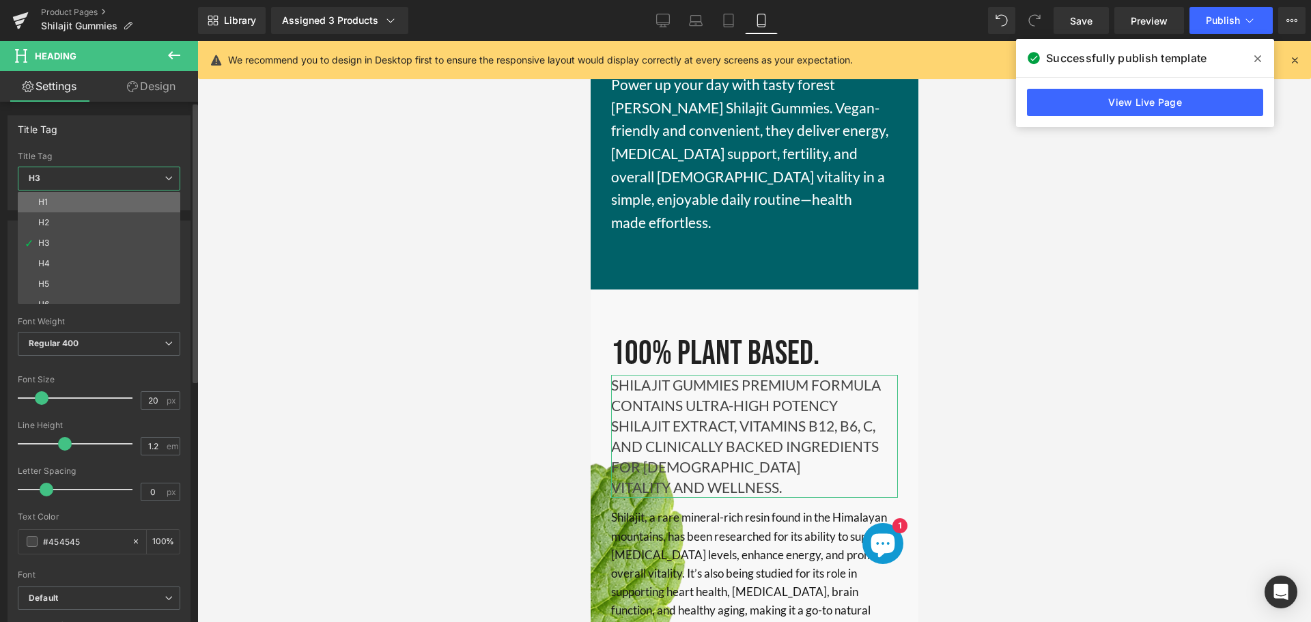
click at [89, 206] on li "H1" at bounding box center [102, 202] width 169 height 20
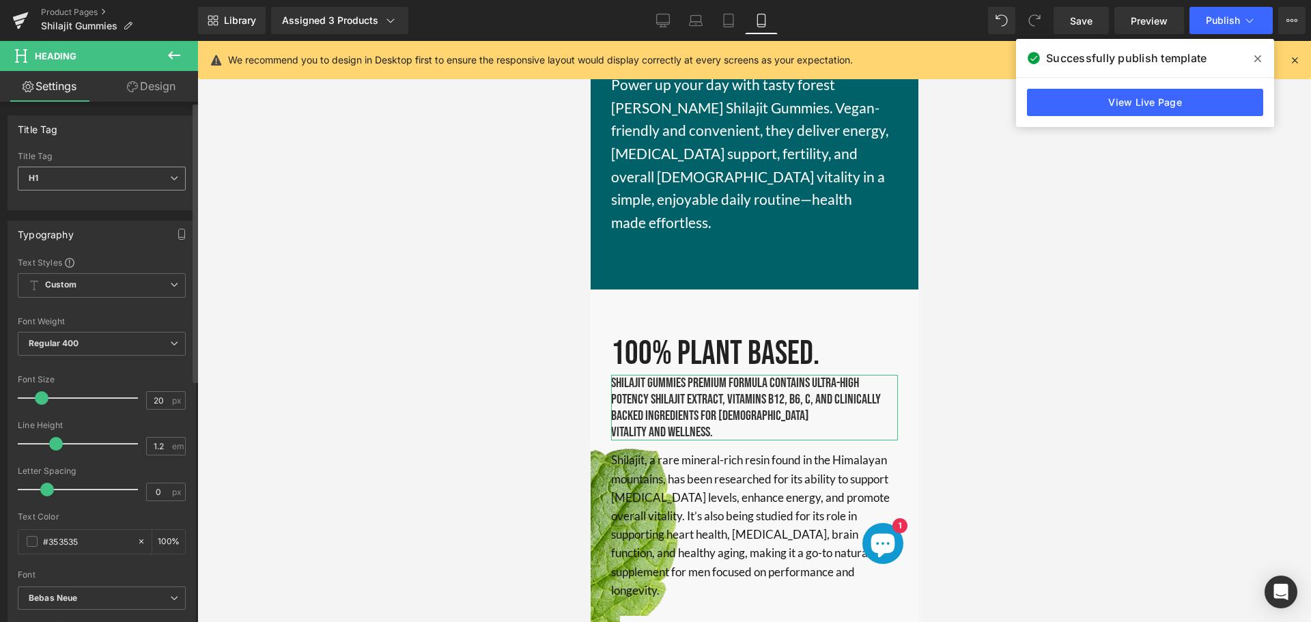
click at [170, 177] on icon at bounding box center [174, 178] width 8 height 8
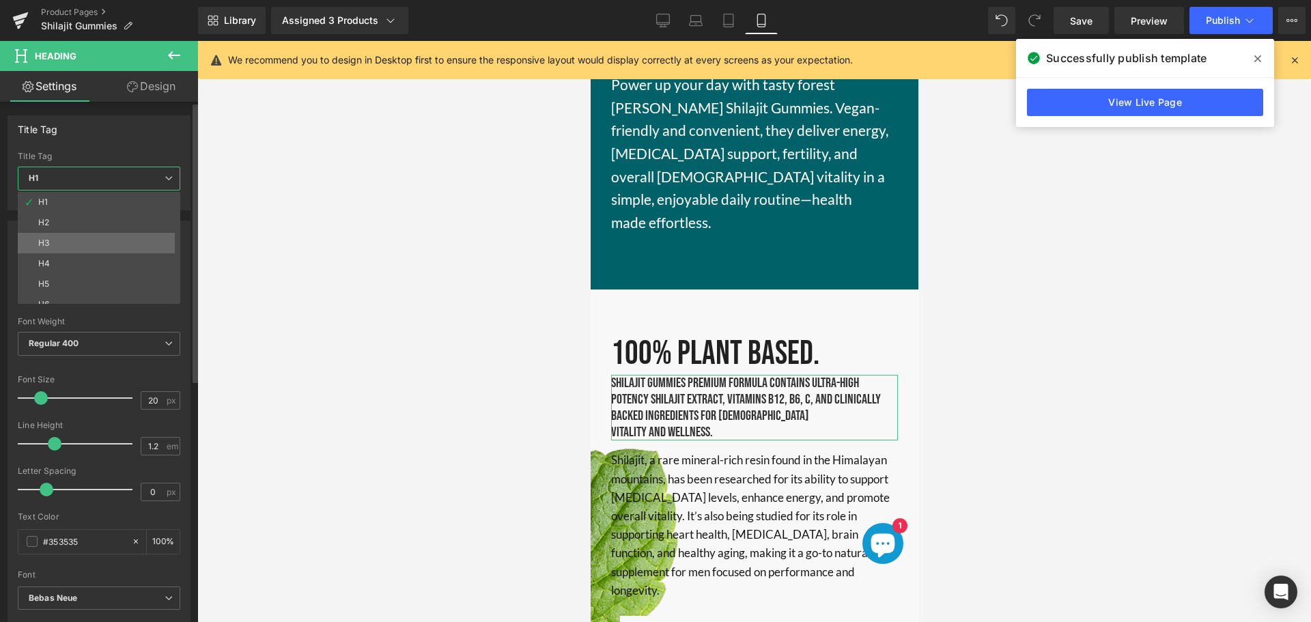
click at [66, 240] on li "H3" at bounding box center [102, 243] width 169 height 20
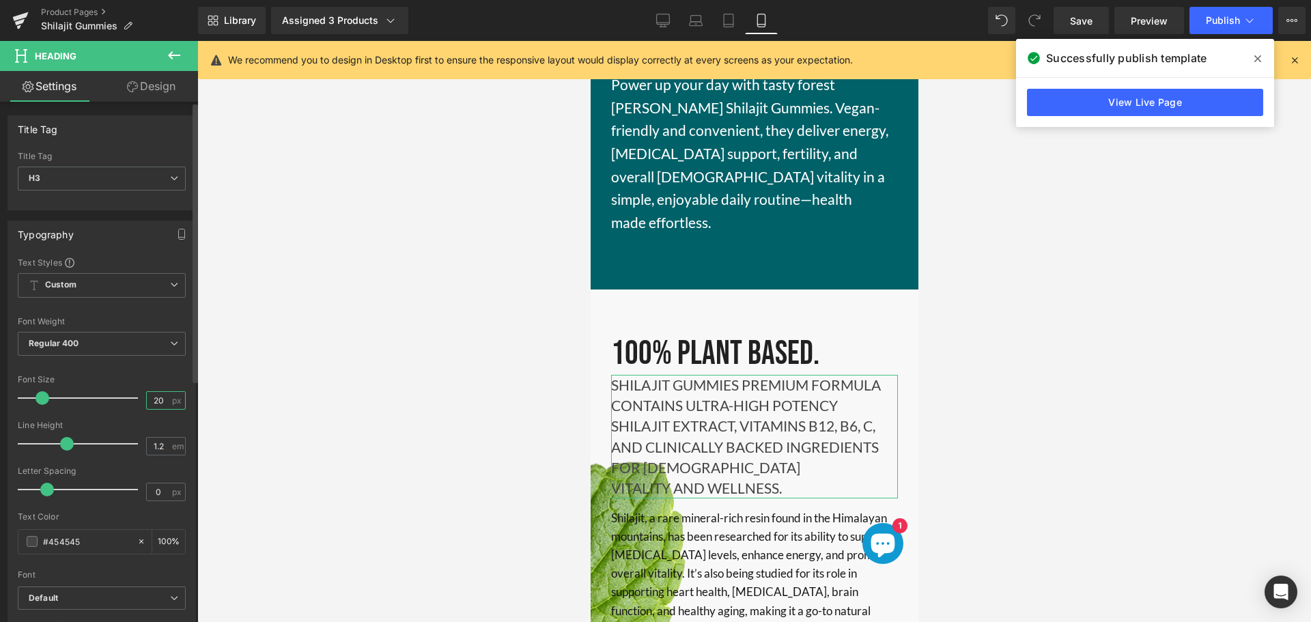
click at [150, 396] on input "20" at bounding box center [159, 400] width 24 height 17
click at [158, 400] on input "20" at bounding box center [159, 400] width 24 height 17
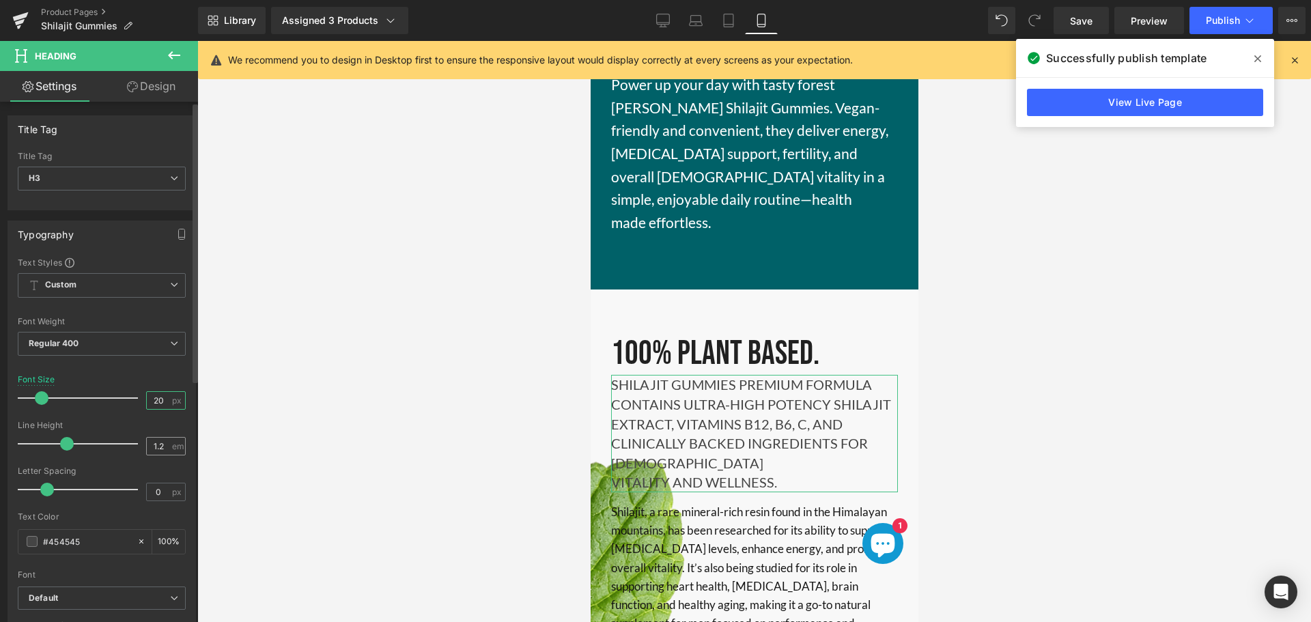
type input "20"
drag, startPoint x: 154, startPoint y: 448, endPoint x: 187, endPoint y: 447, distance: 33.5
click at [186, 448] on div "Text Styles Custom Custom Setup Global Style Custom Setup Global Style Thin 100…" at bounding box center [101, 468] width 187 height 422
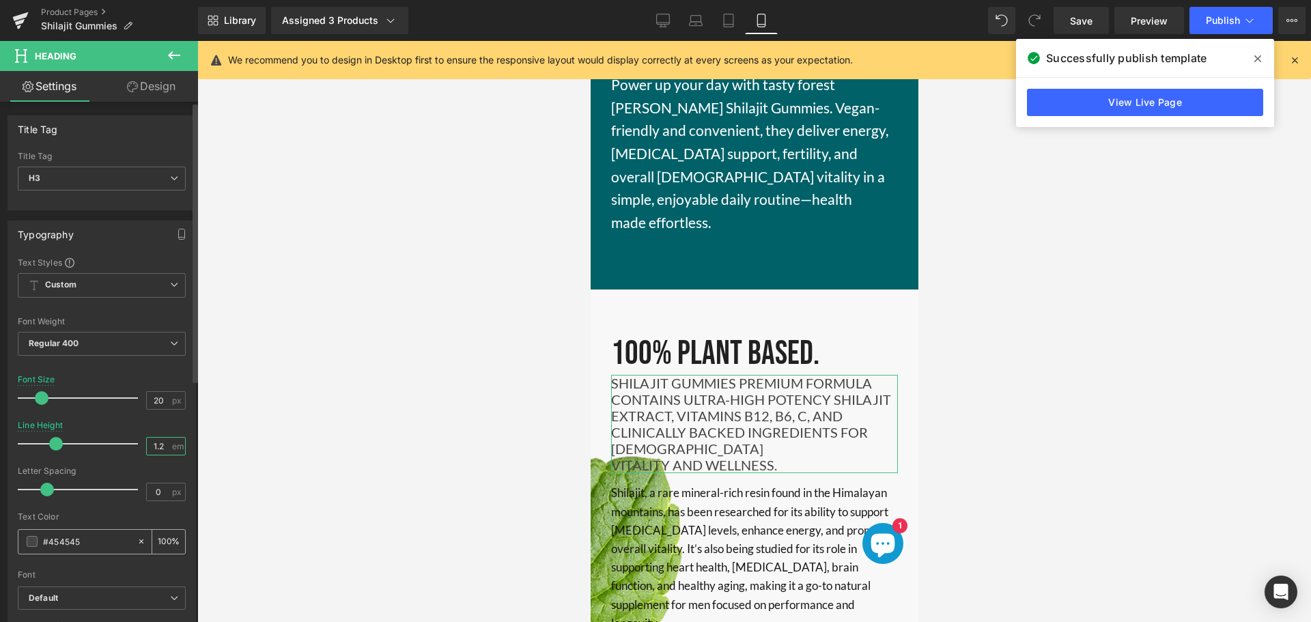
type input "1.2"
click at [55, 540] on input "#353535" at bounding box center [86, 541] width 87 height 15
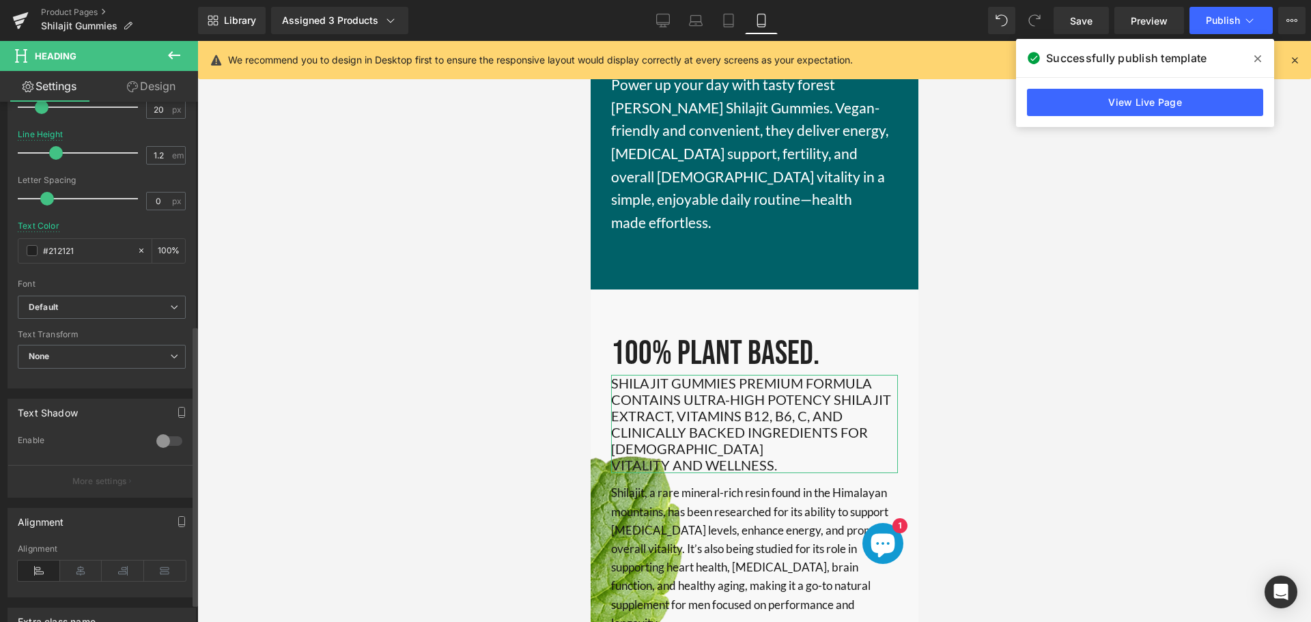
scroll to position [176, 0]
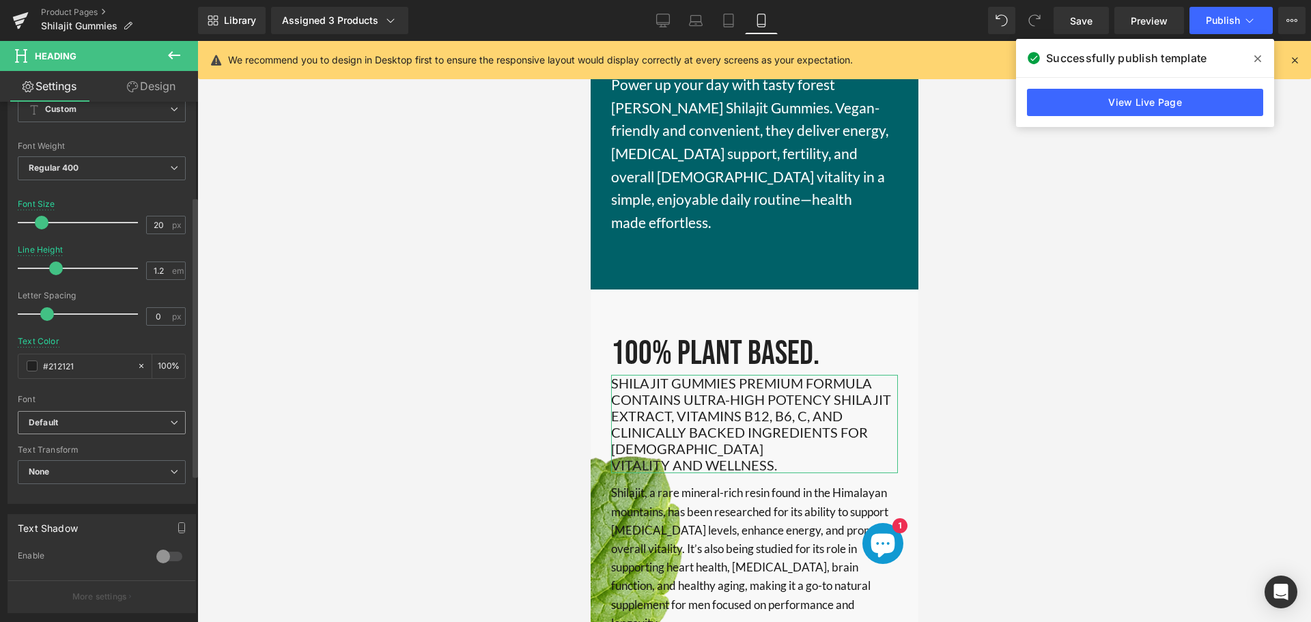
type input "#212121"
click at [142, 427] on b "Default" at bounding box center [99, 423] width 141 height 12
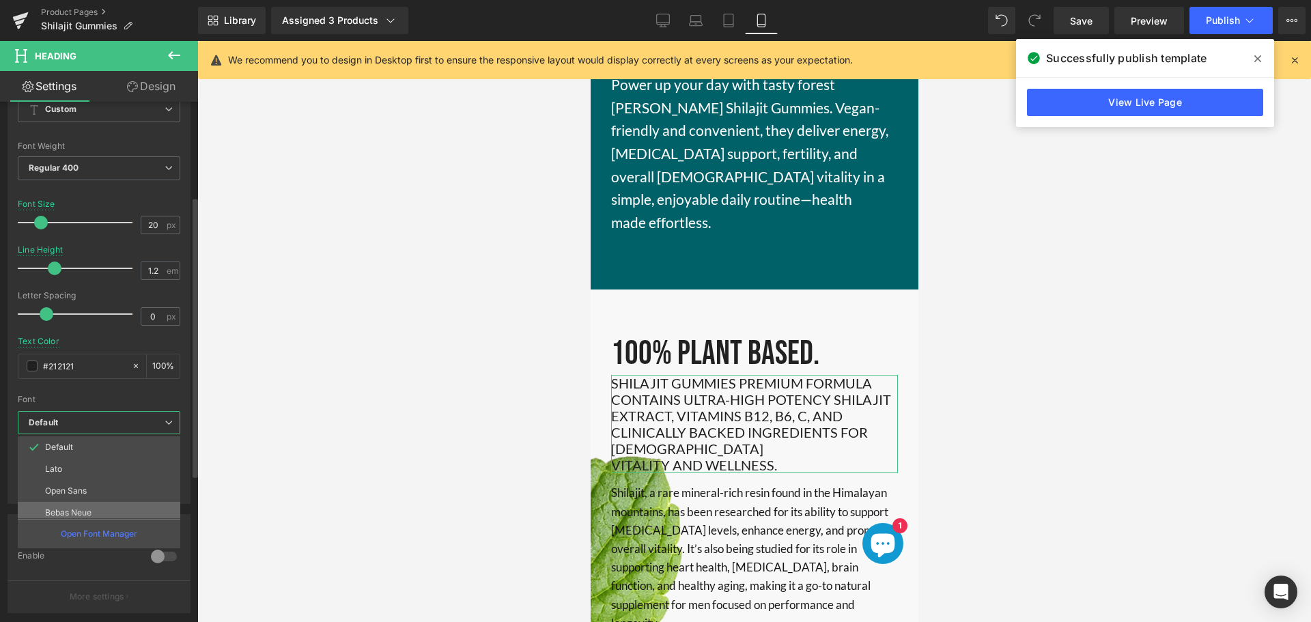
click at [76, 511] on p "Bebas Neue" at bounding box center [68, 513] width 46 height 10
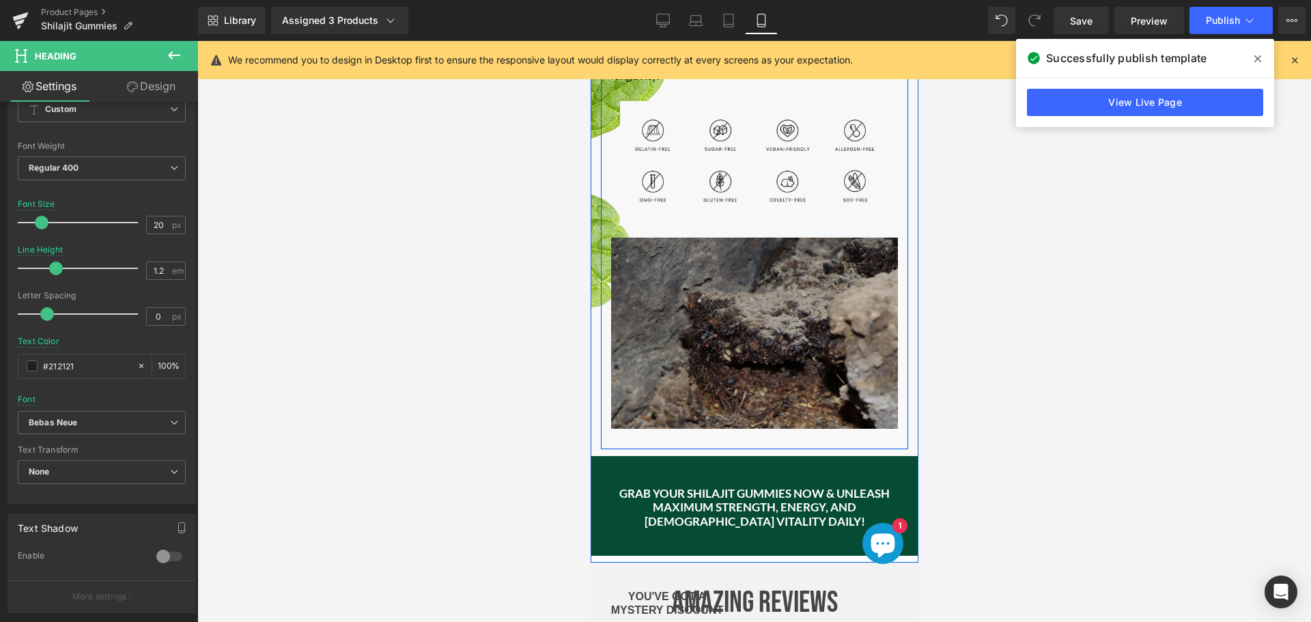
scroll to position [5268, 0]
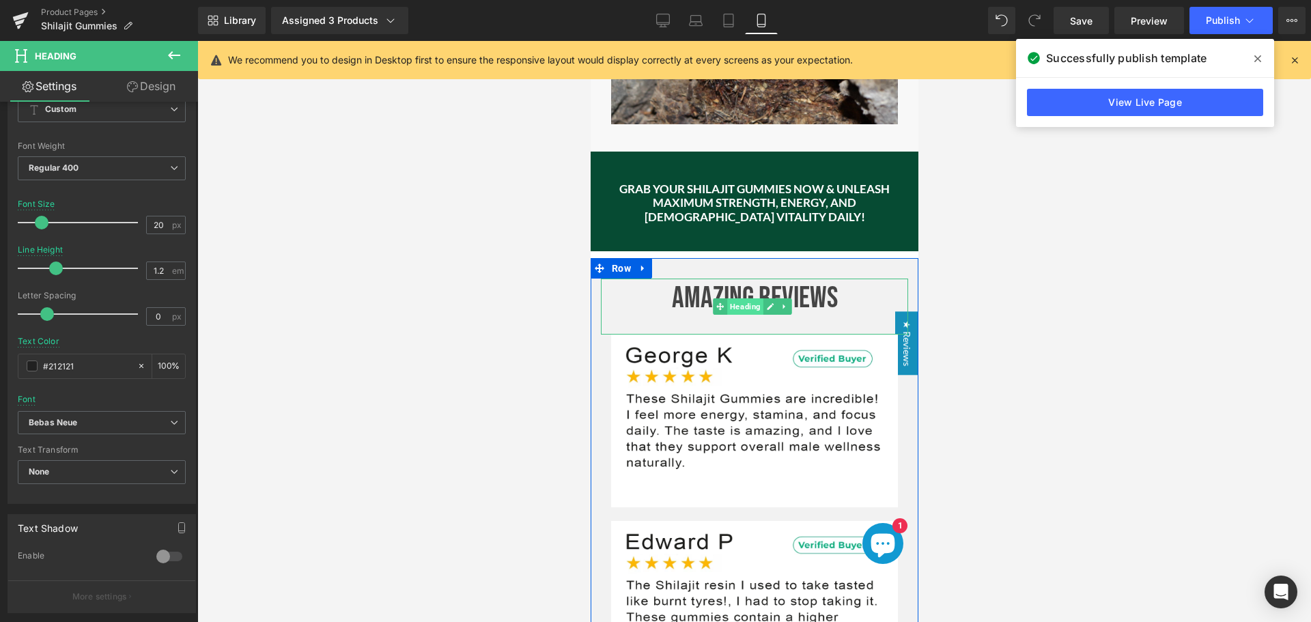
click at [742, 298] on span "Heading" at bounding box center [745, 306] width 36 height 16
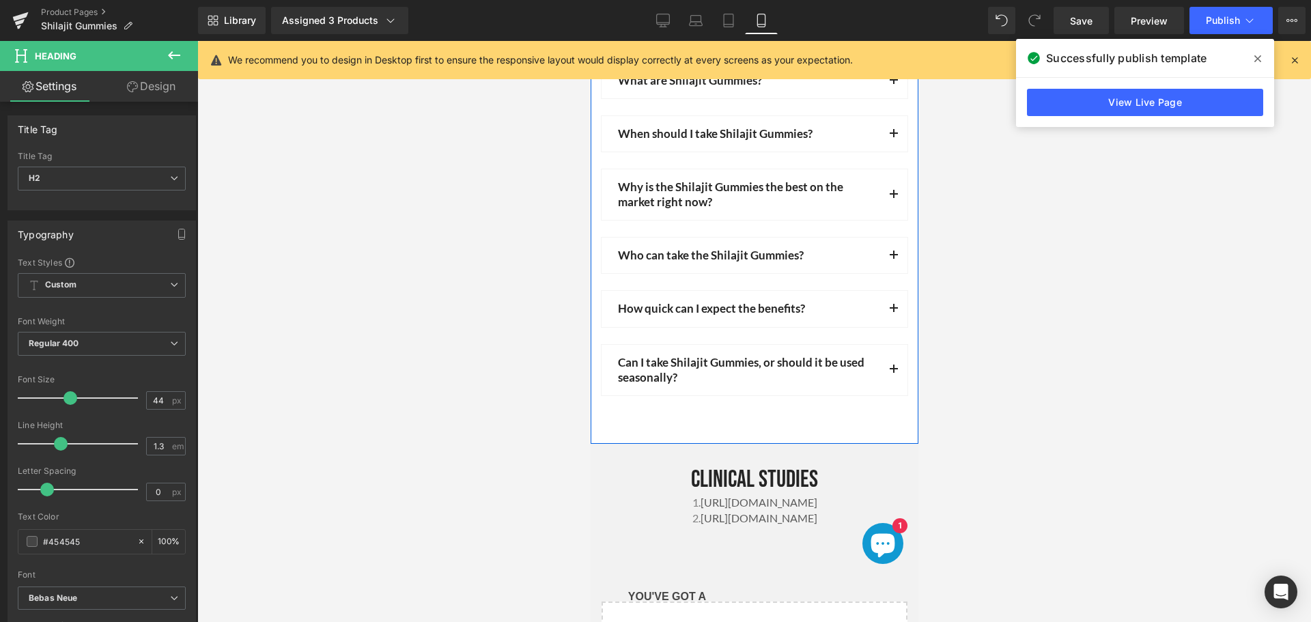
scroll to position [6429, 0]
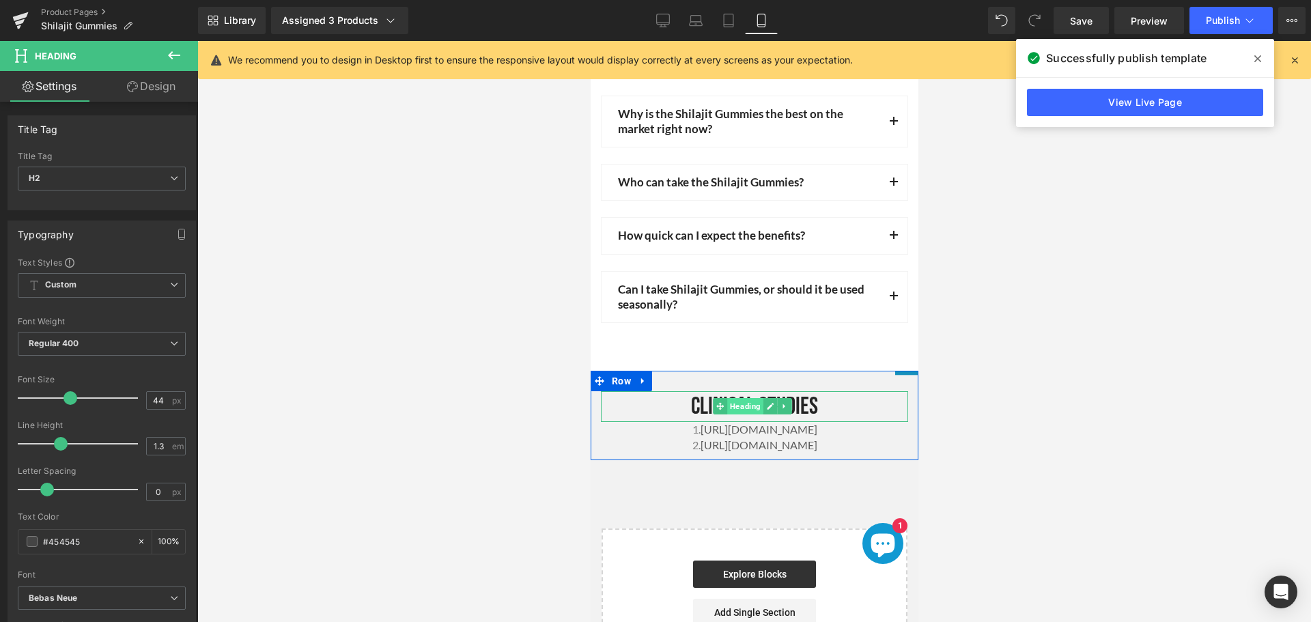
click at [743, 398] on span "Heading" at bounding box center [745, 406] width 36 height 16
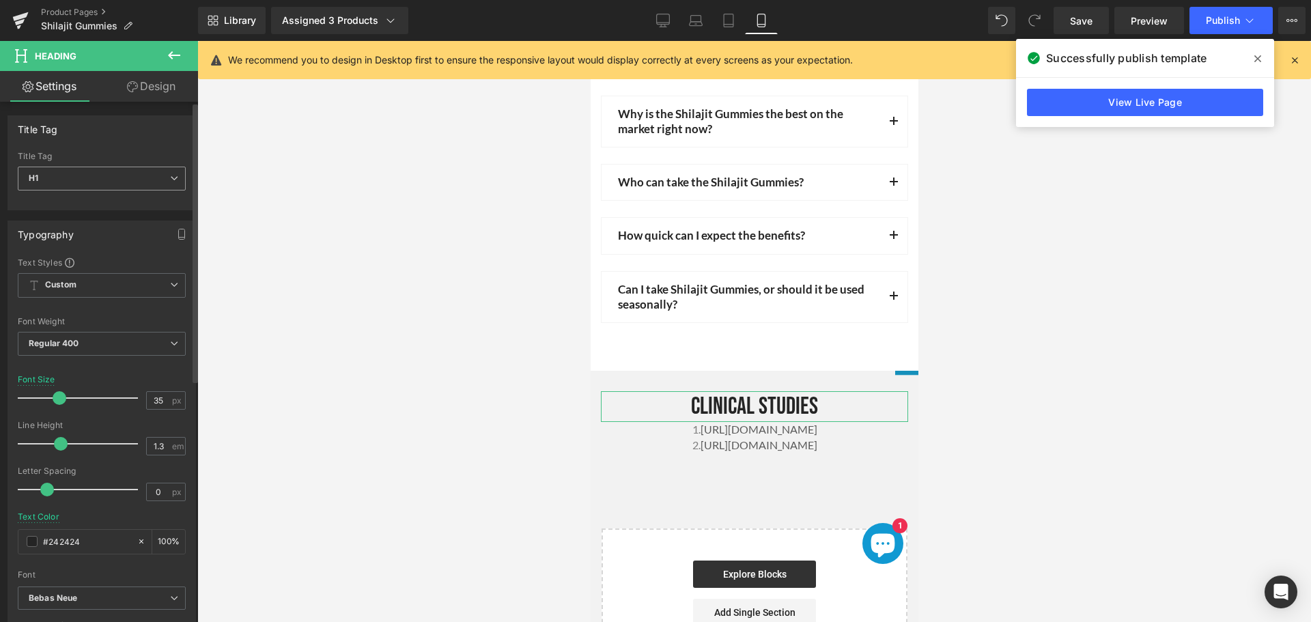
click at [67, 178] on span "H1" at bounding box center [102, 179] width 168 height 24
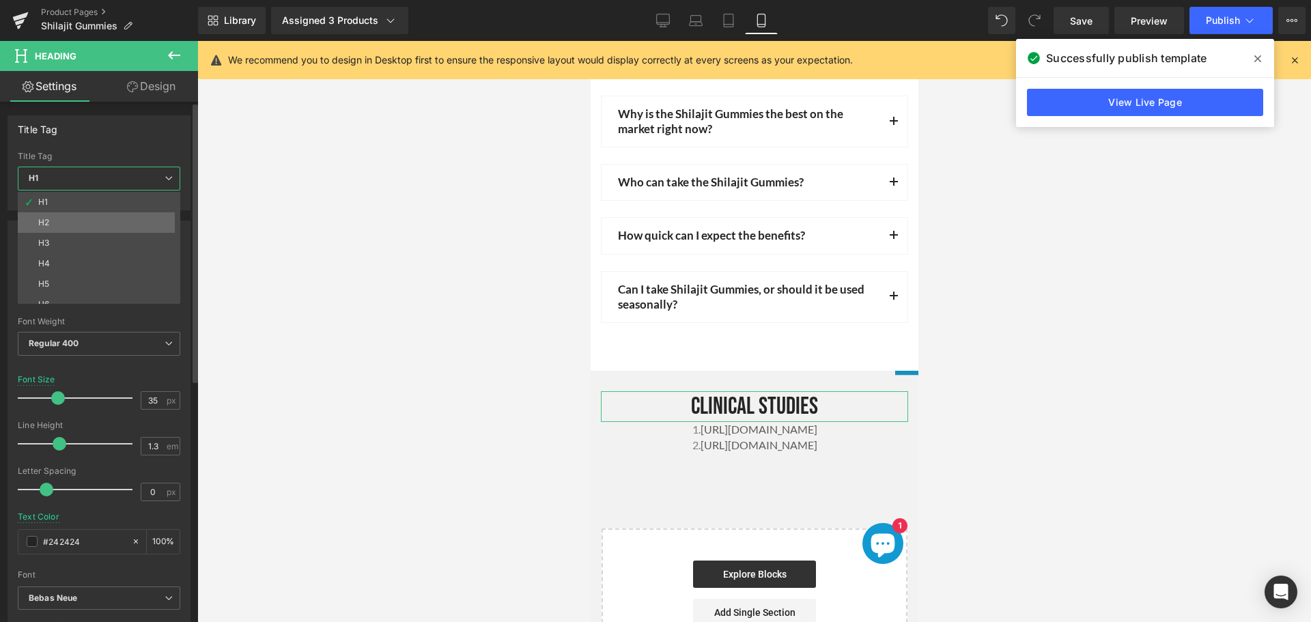
click at [55, 225] on li "H2" at bounding box center [102, 222] width 169 height 20
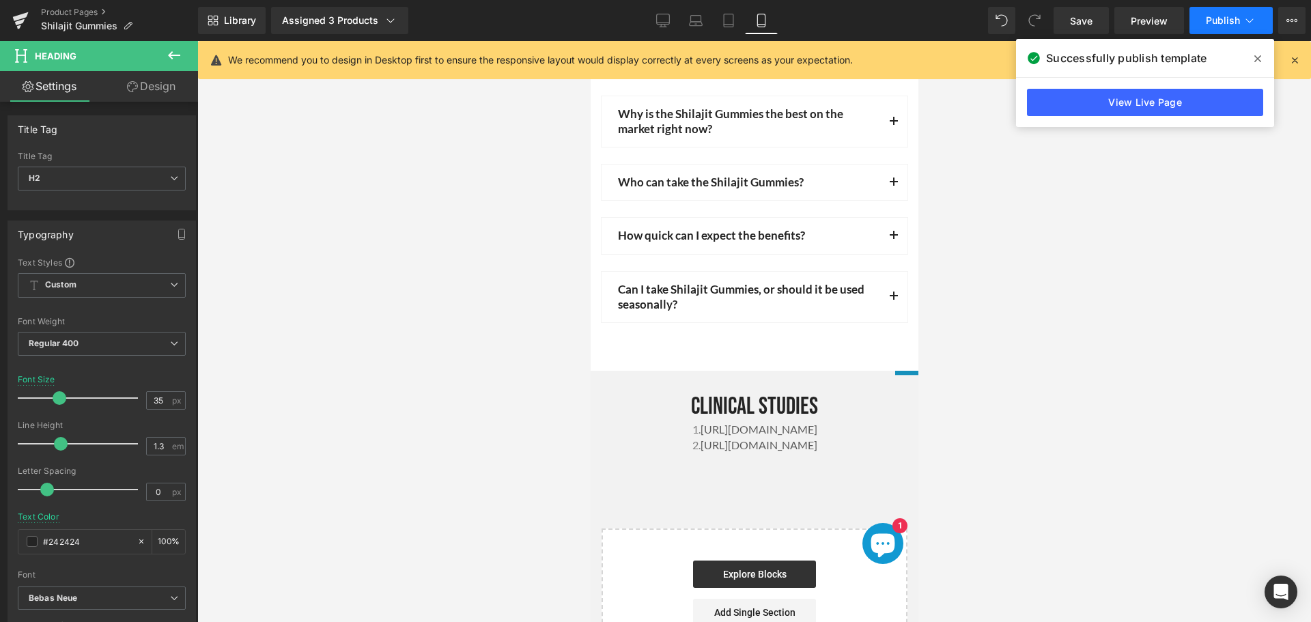
click at [1212, 21] on span "Publish" at bounding box center [1223, 20] width 34 height 11
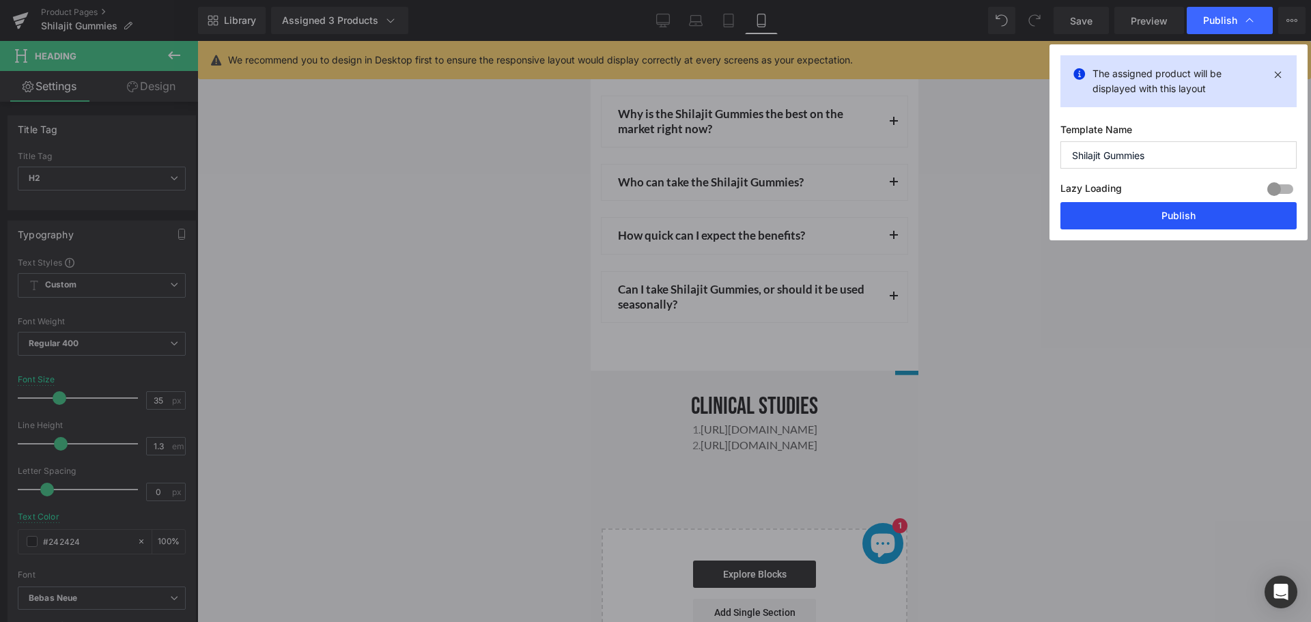
click at [1171, 214] on button "Publish" at bounding box center [1179, 215] width 236 height 27
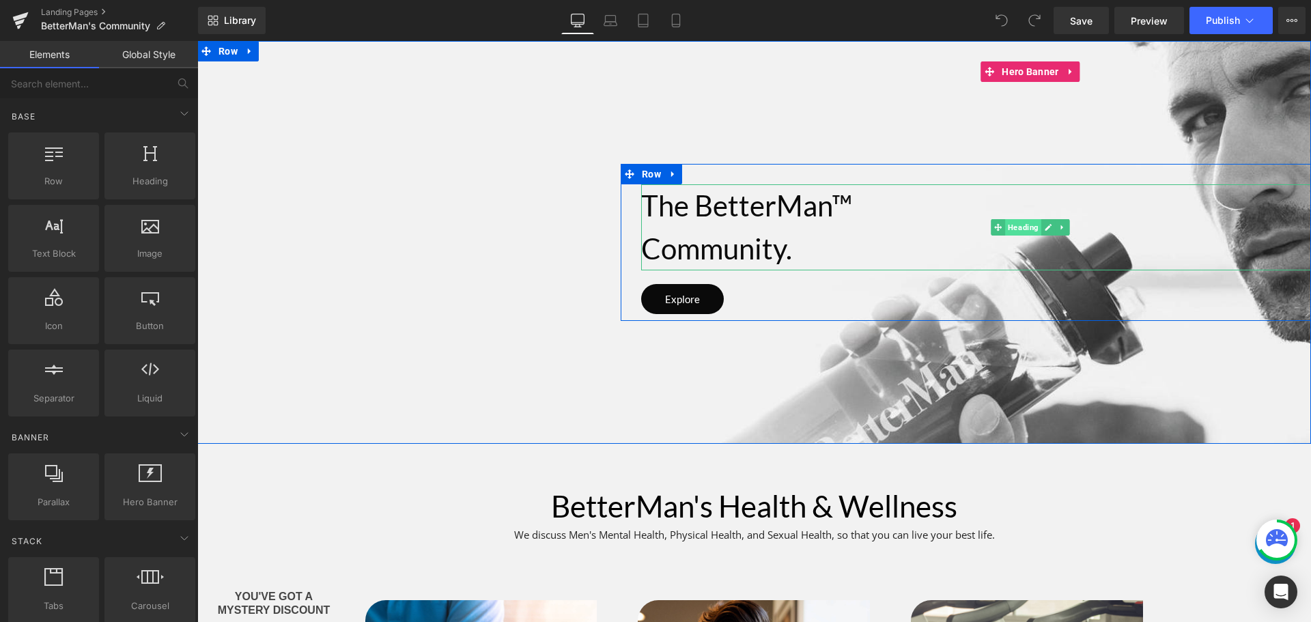
click at [1016, 225] on span "Heading" at bounding box center [1023, 227] width 36 height 16
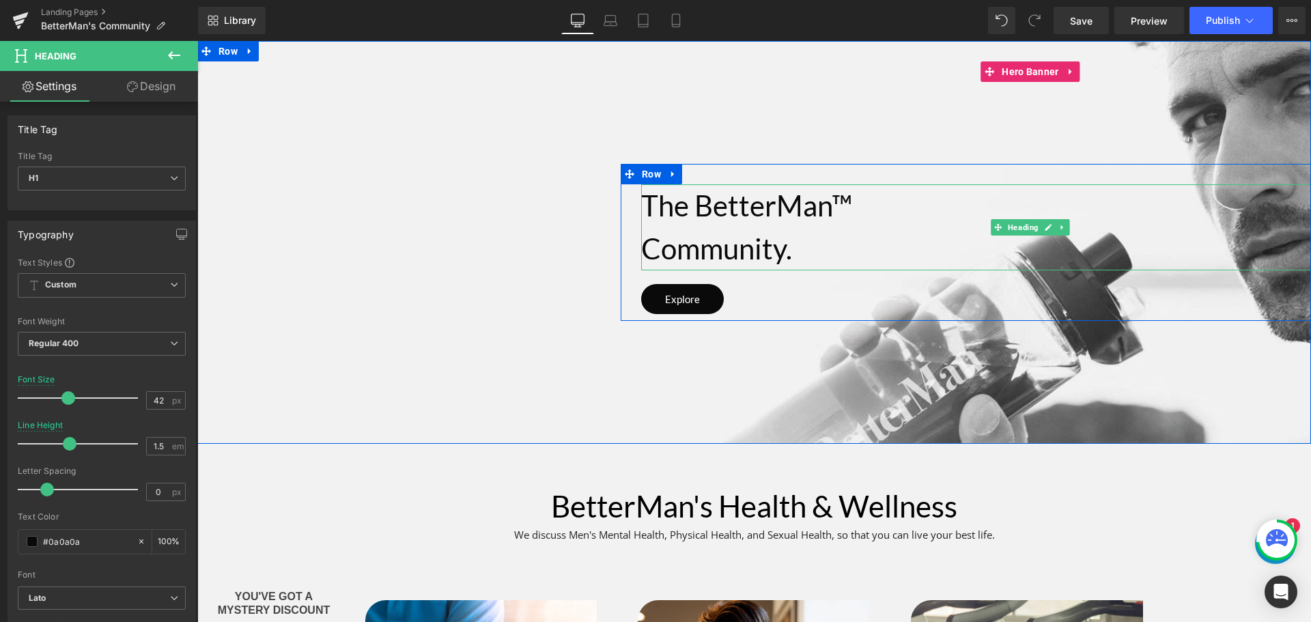
click at [748, 221] on h1 "The BetterMan™" at bounding box center [1030, 205] width 779 height 43
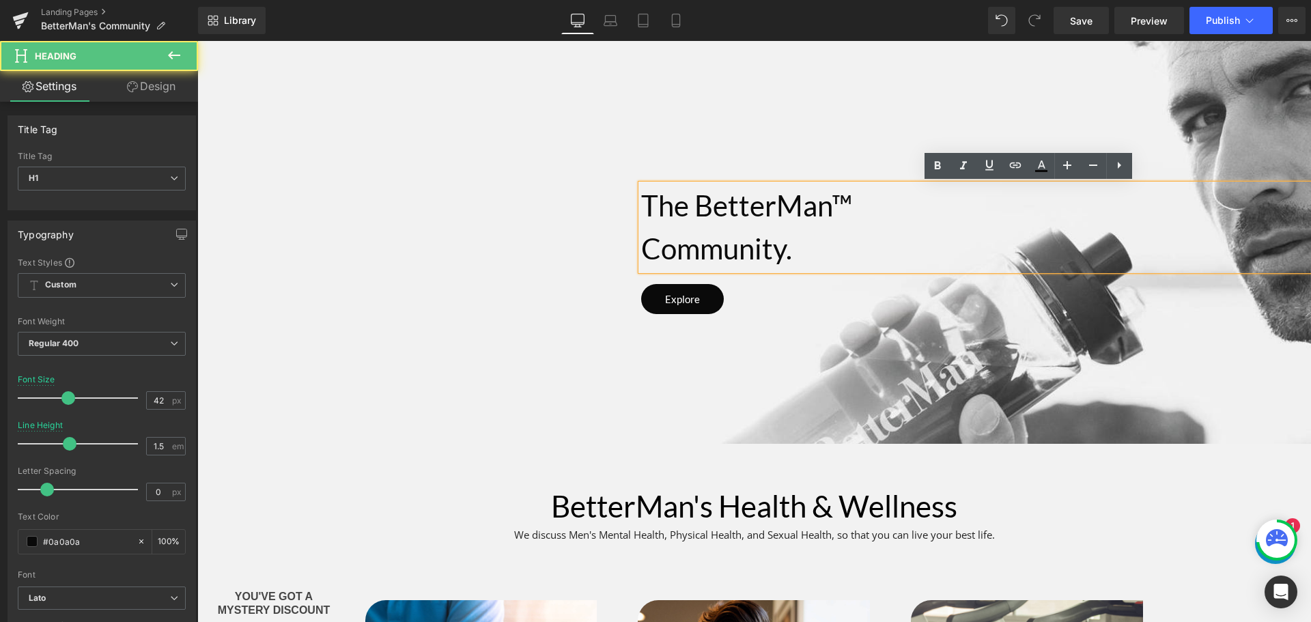
click at [796, 234] on h1 "Community." at bounding box center [1030, 248] width 779 height 43
click at [791, 242] on h1 "Community." at bounding box center [1030, 248] width 779 height 43
click at [832, 200] on h1 "The BetterMan™" at bounding box center [1030, 205] width 779 height 43
click at [825, 235] on h1 "Community." at bounding box center [1030, 248] width 779 height 43
click at [841, 206] on h1 "The BetterMan™" at bounding box center [1030, 205] width 779 height 43
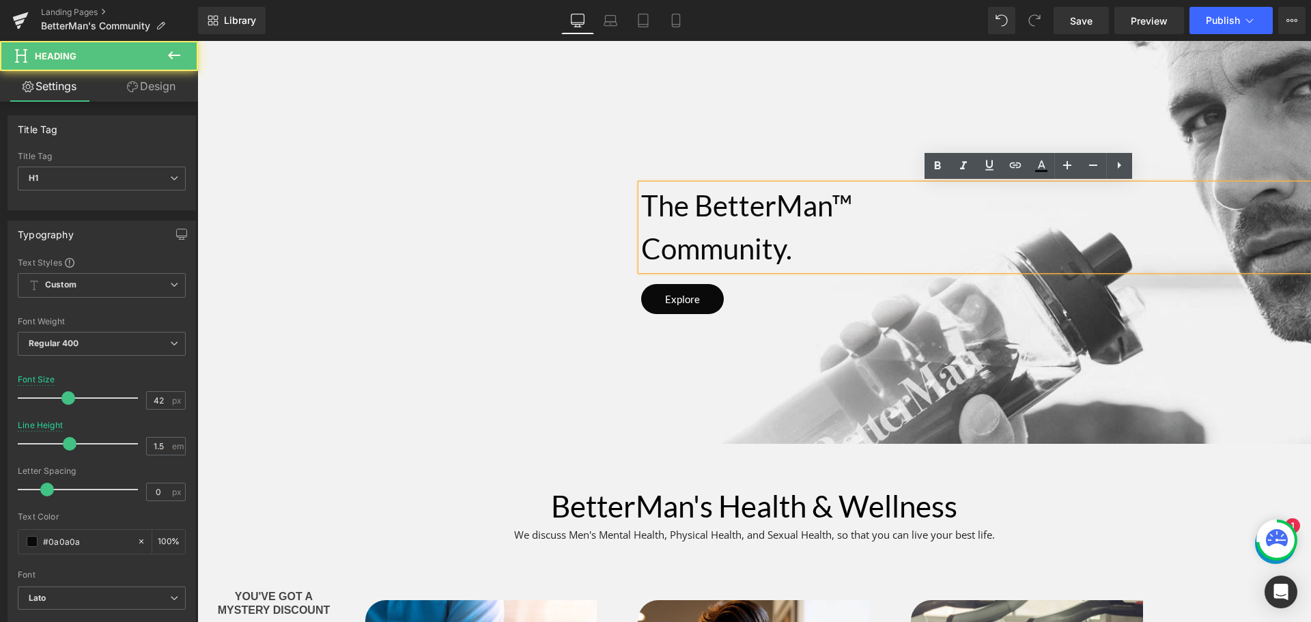
click at [836, 232] on h1 "Community." at bounding box center [1030, 248] width 779 height 43
click at [841, 207] on h1 "The BetterMan™" at bounding box center [1030, 205] width 779 height 43
click at [840, 238] on h1 "Community." at bounding box center [1030, 248] width 779 height 43
click at [854, 208] on h1 "The BetterMan™" at bounding box center [1030, 205] width 779 height 43
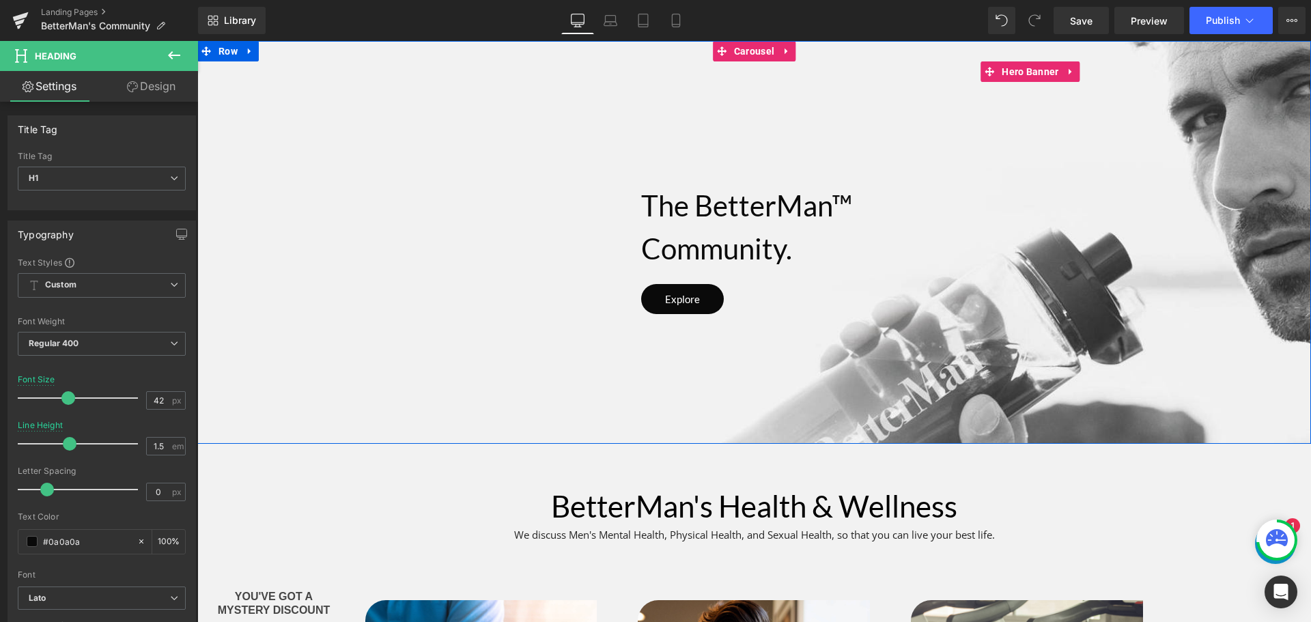
click at [927, 349] on div at bounding box center [1030, 242] width 1666 height 403
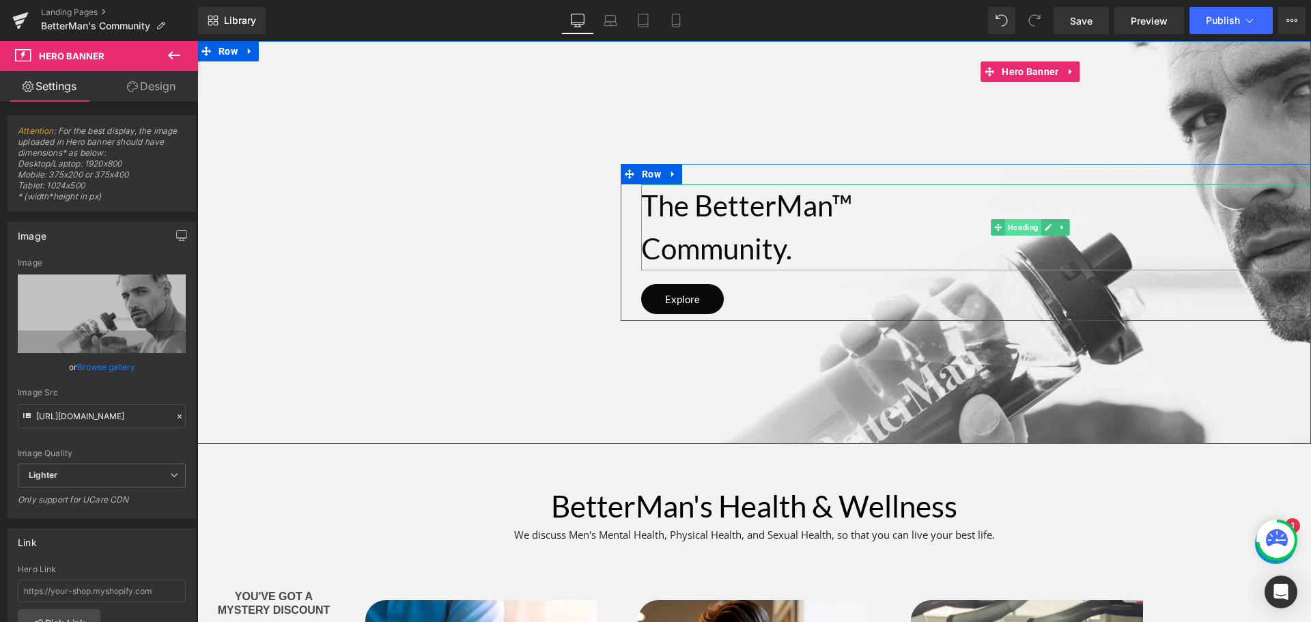
click at [1010, 227] on span "Heading" at bounding box center [1023, 227] width 36 height 16
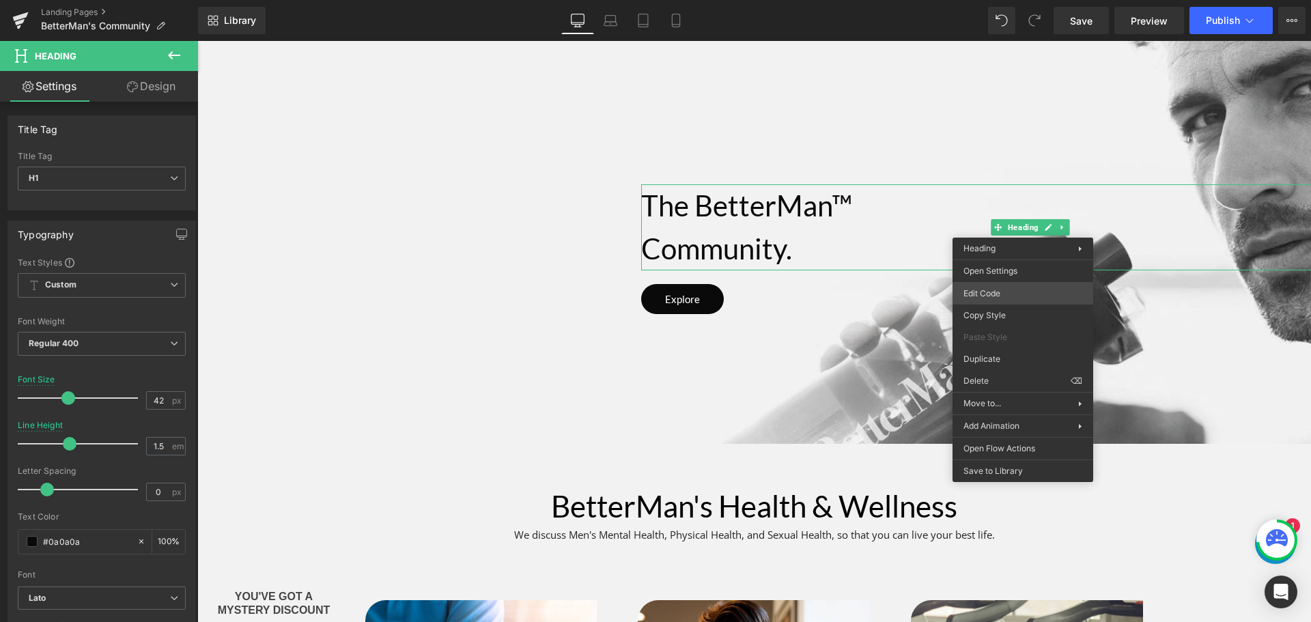
click at [996, 0] on div "Heading You are previewing how the will restyle your page. You can not edit Ele…" at bounding box center [655, 0] width 1311 height 0
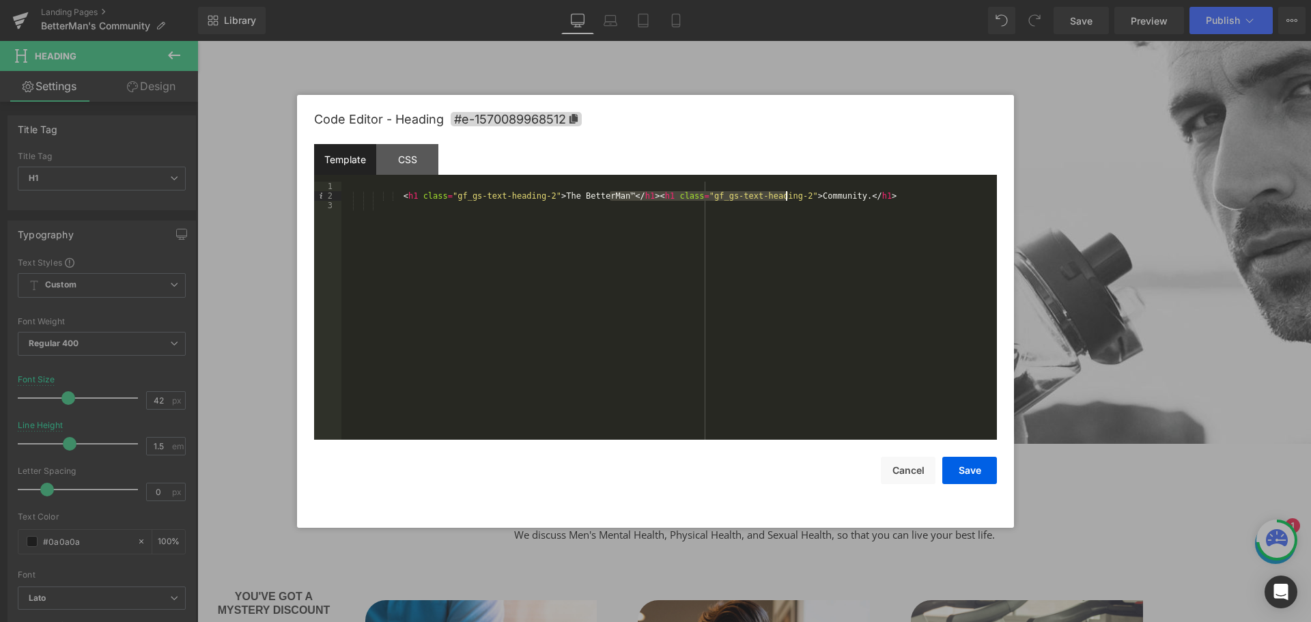
drag, startPoint x: 610, startPoint y: 197, endPoint x: 783, endPoint y: 195, distance: 173.5
click at [783, 195] on div "< h1 class = "gf_gs-text-heading-2" > The BetterMan™ </ h1 > < h1 class = "gf_g…" at bounding box center [669, 320] width 656 height 277
click at [974, 470] on button "Save" at bounding box center [969, 470] width 55 height 27
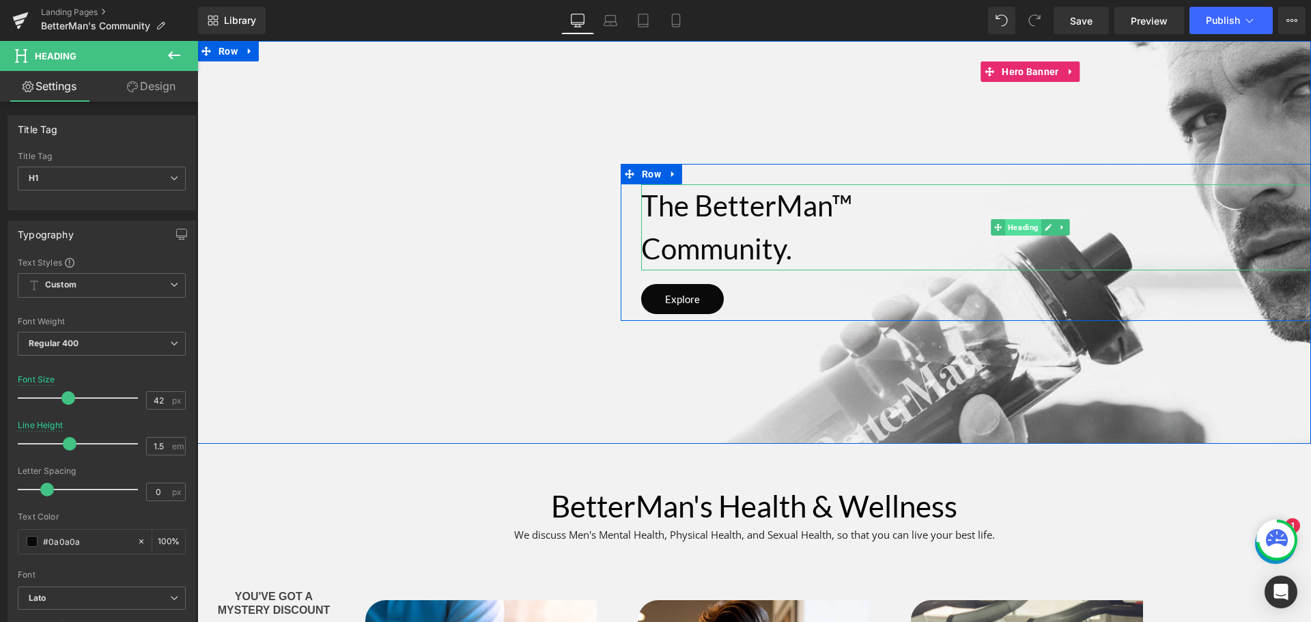
click at [1027, 229] on span "Heading" at bounding box center [1023, 227] width 36 height 16
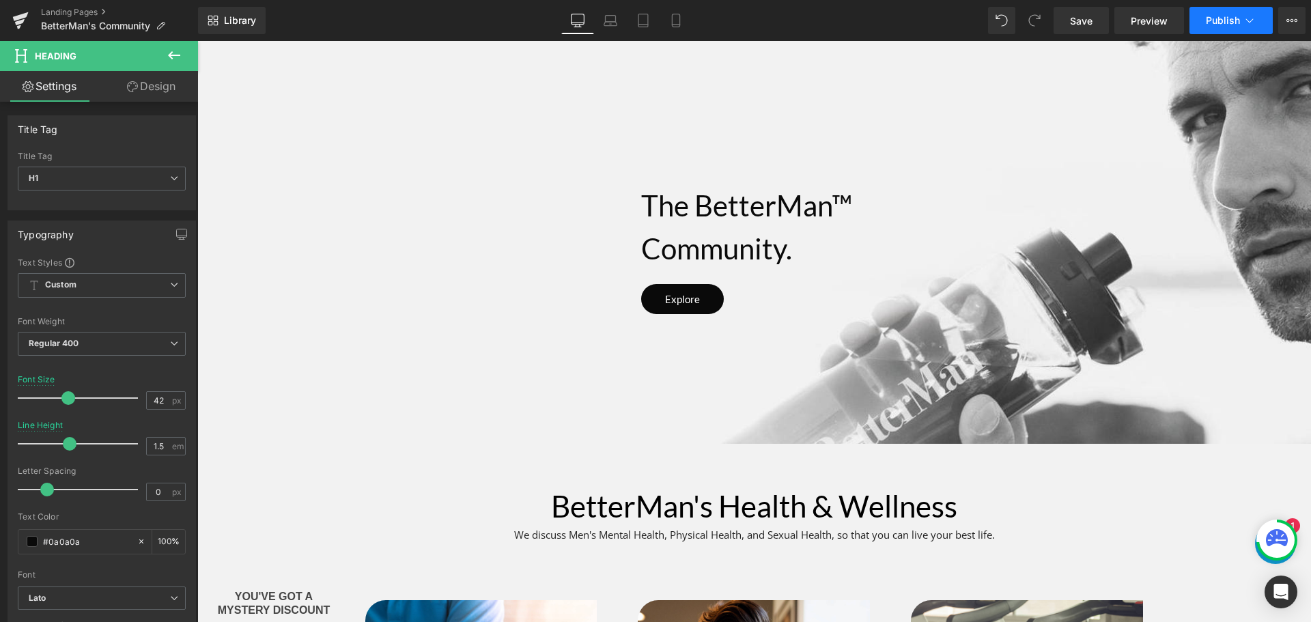
click at [1214, 18] on span "Publish" at bounding box center [1223, 20] width 34 height 11
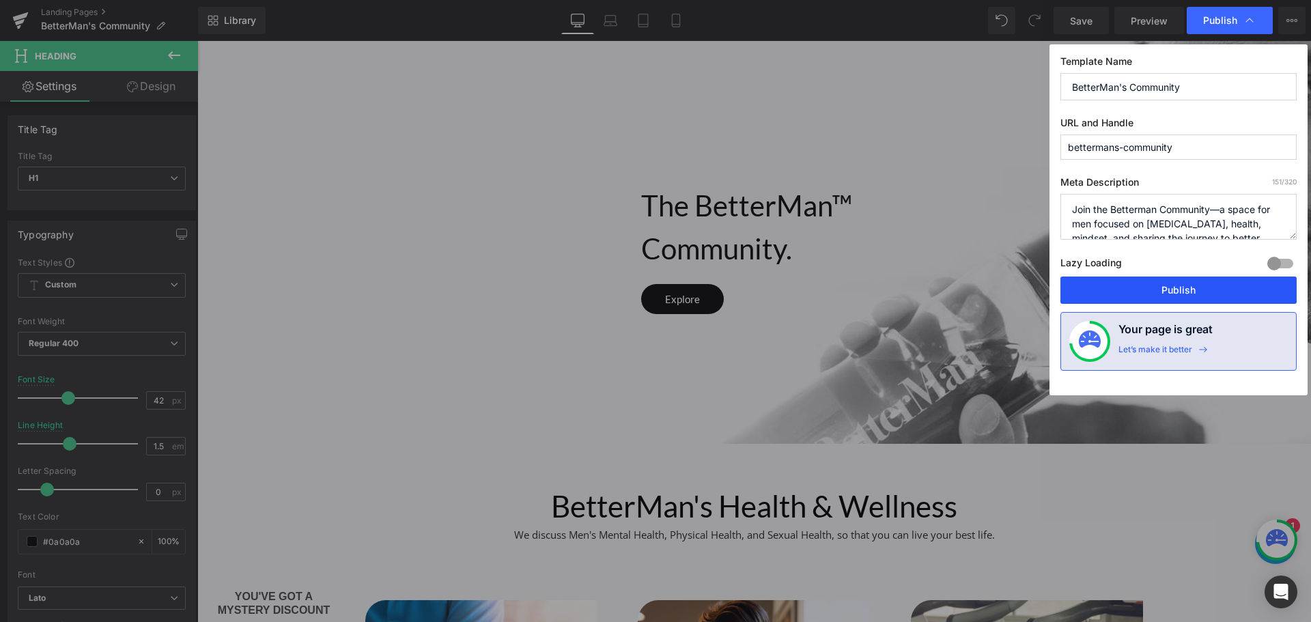
click at [1163, 292] on button "Publish" at bounding box center [1179, 290] width 236 height 27
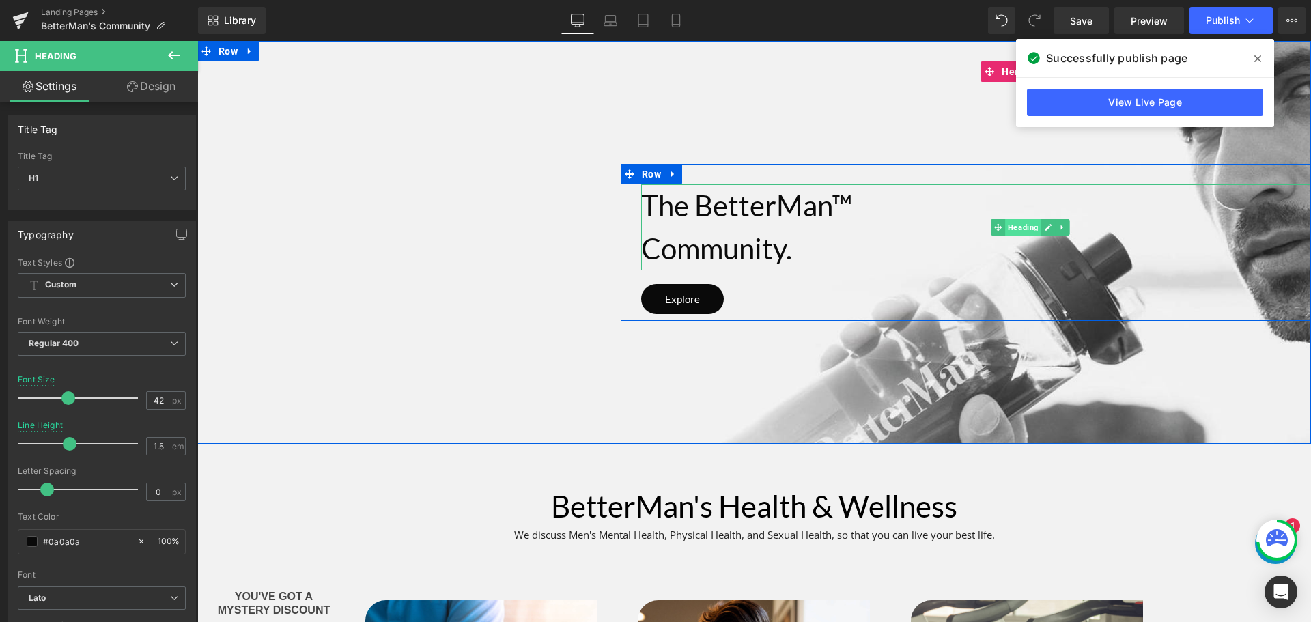
click at [1015, 226] on span "Heading" at bounding box center [1023, 227] width 36 height 16
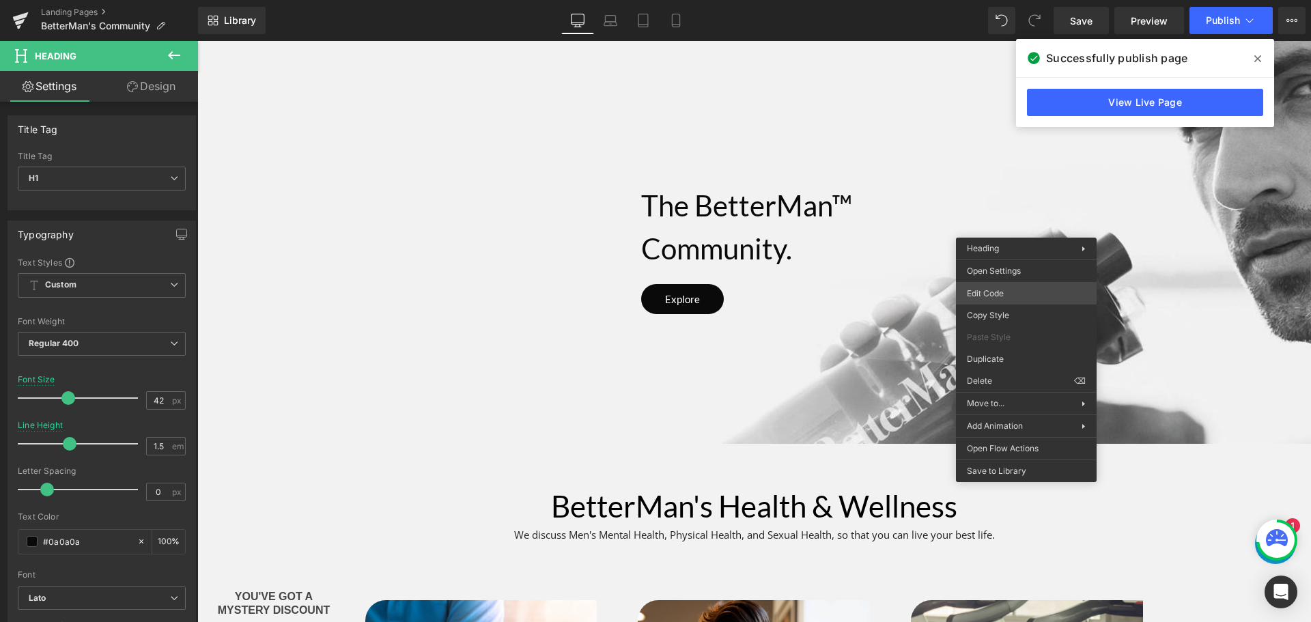
click at [1003, 0] on div "Heading You are previewing how the will restyle your page. You can not edit Ele…" at bounding box center [655, 0] width 1311 height 0
